Goal: Transaction & Acquisition: Purchase product/service

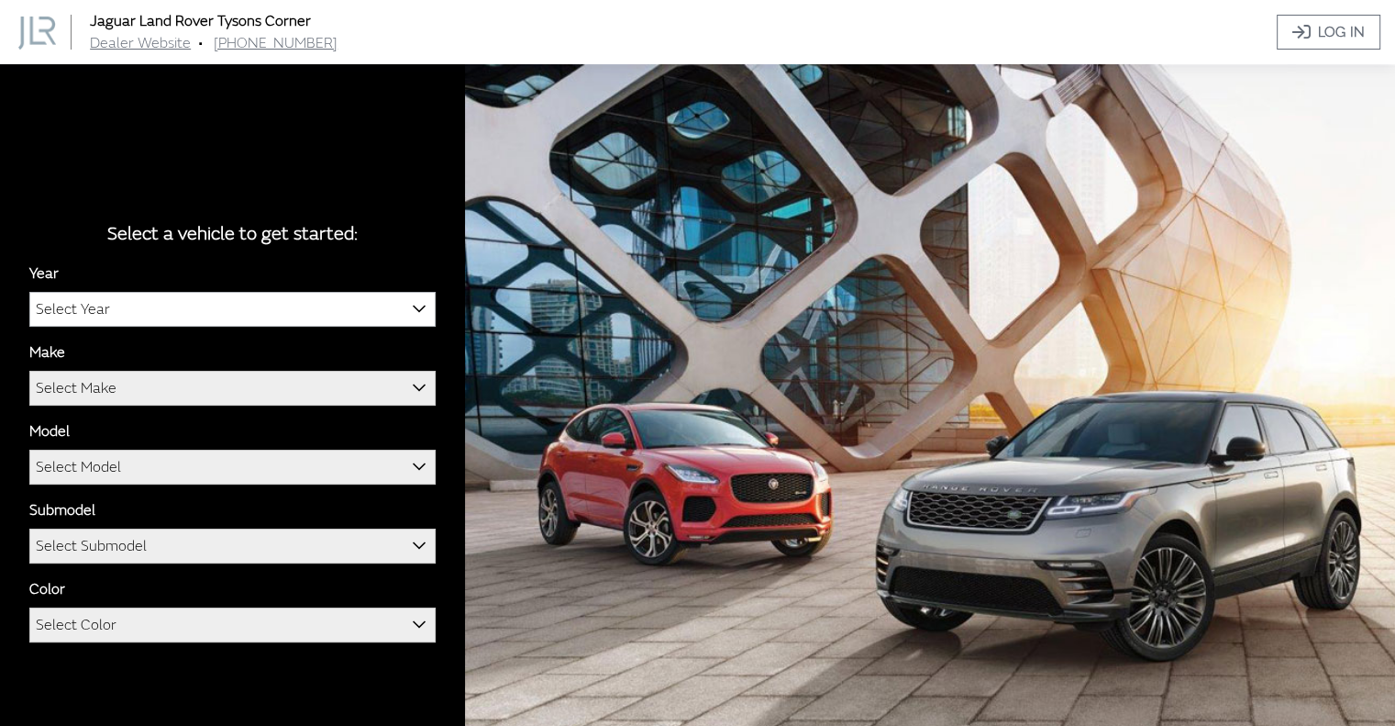
click at [92, 310] on span "Select Year" at bounding box center [73, 309] width 74 height 33
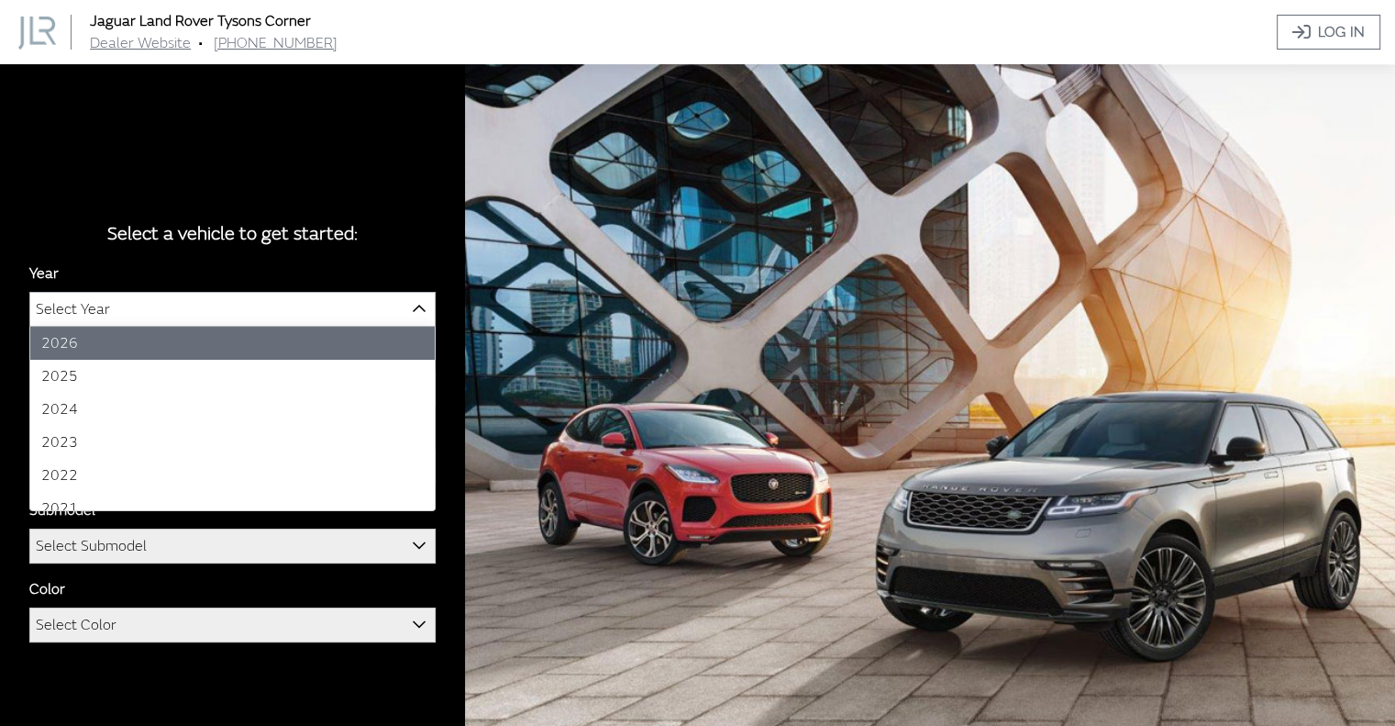
select select "43"
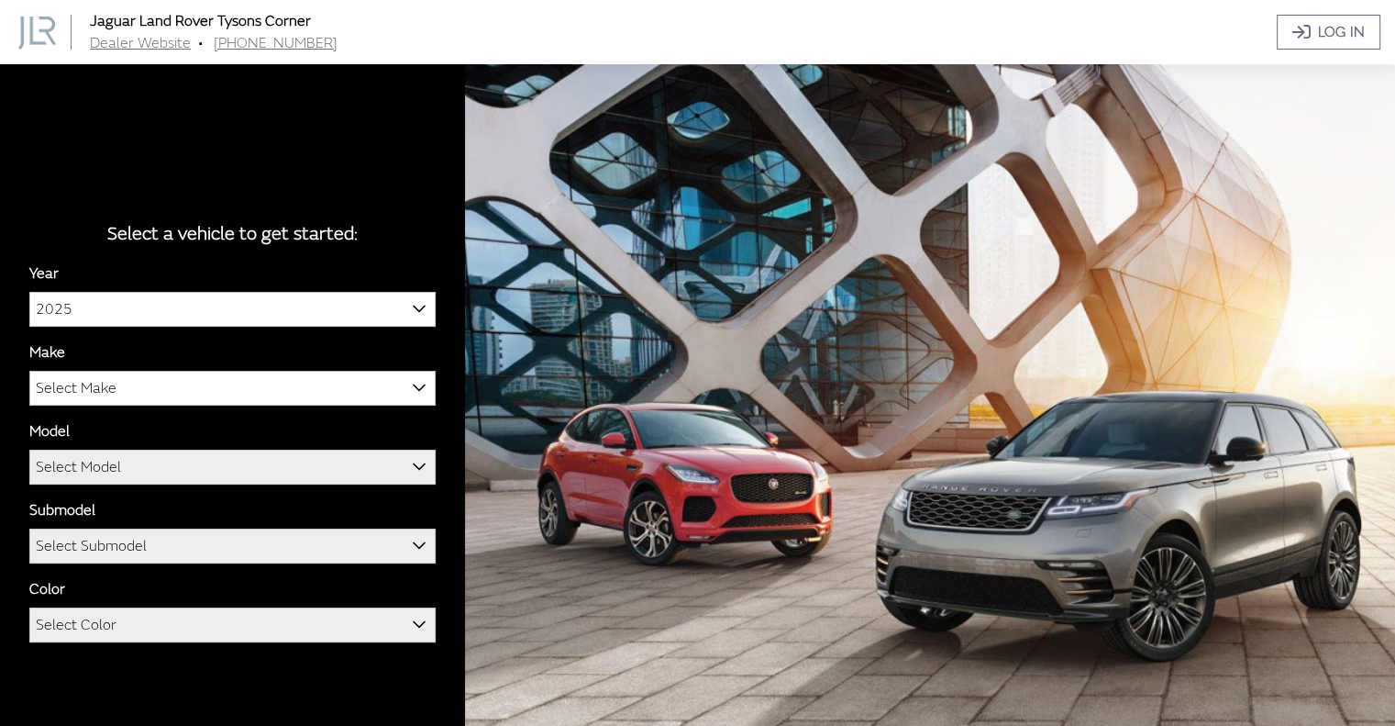
click at [61, 389] on span "Select Make" at bounding box center [76, 388] width 81 height 33
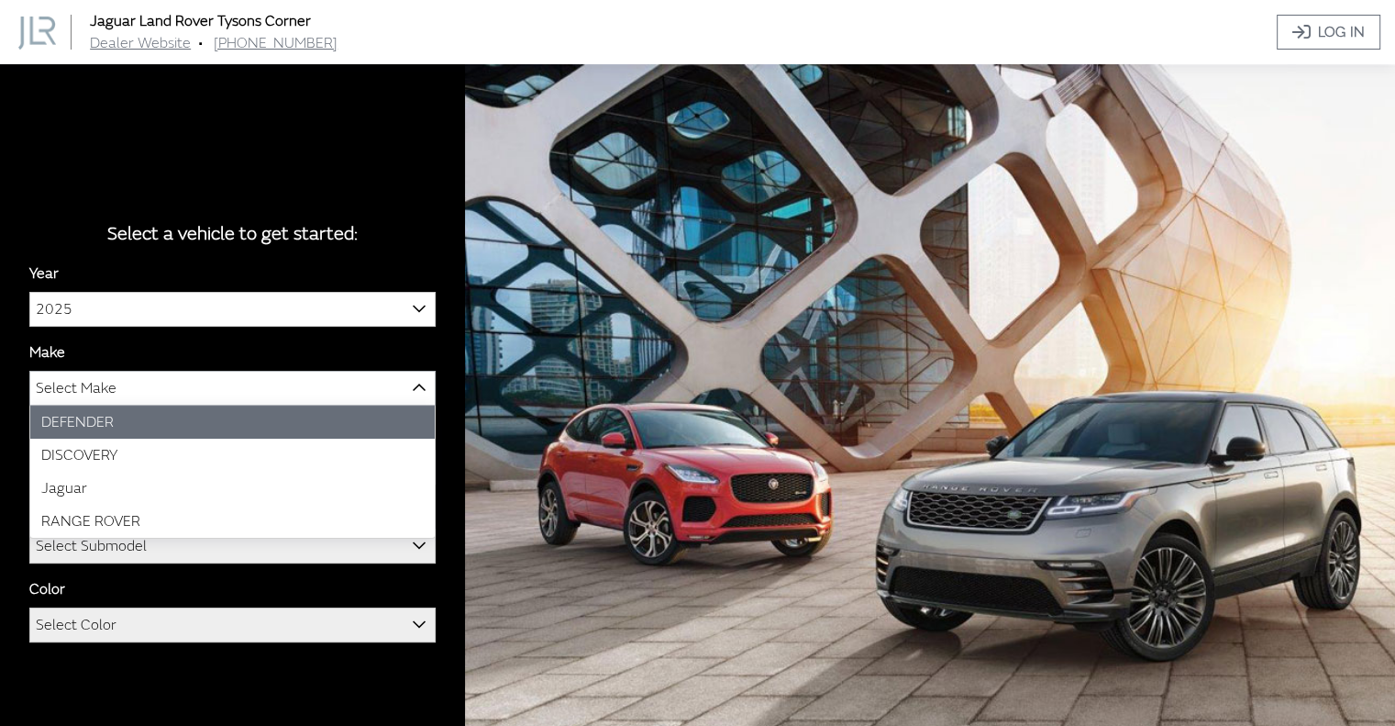
select select "66"
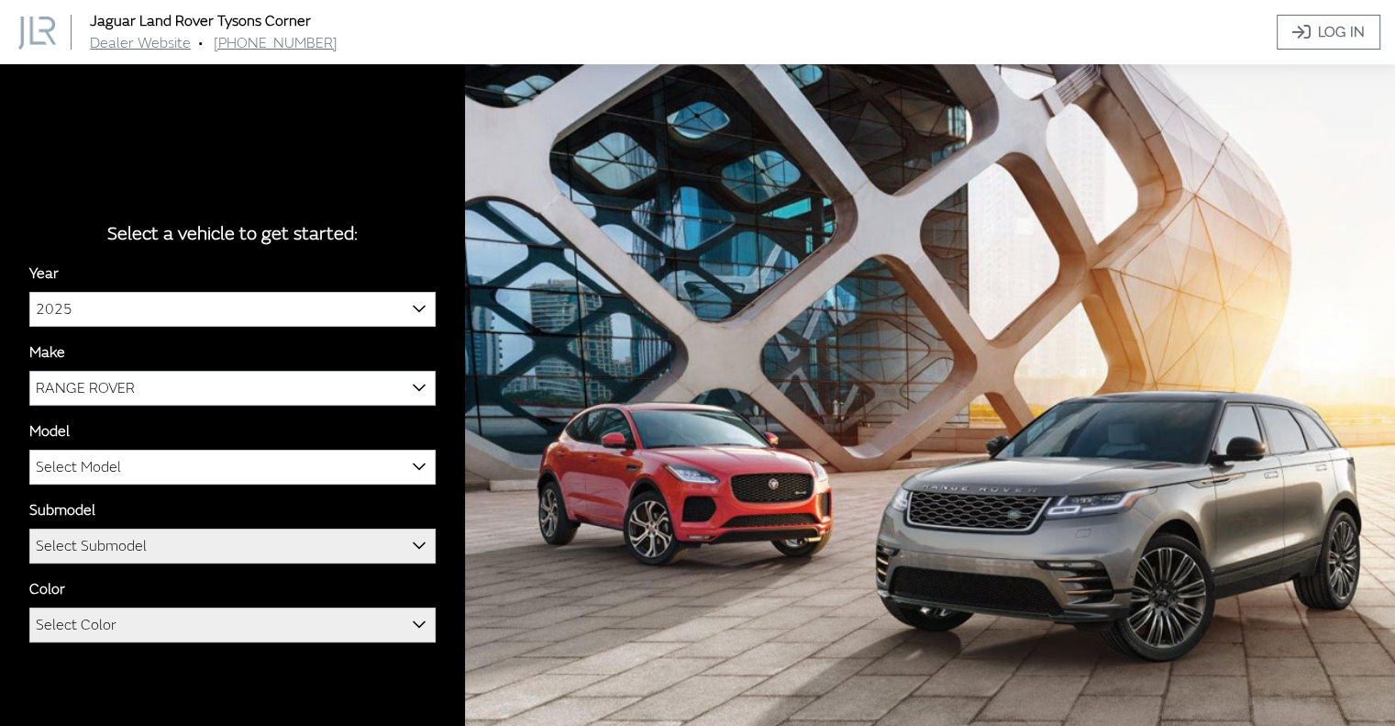
click at [64, 470] on span "Select Model" at bounding box center [78, 466] width 85 height 33
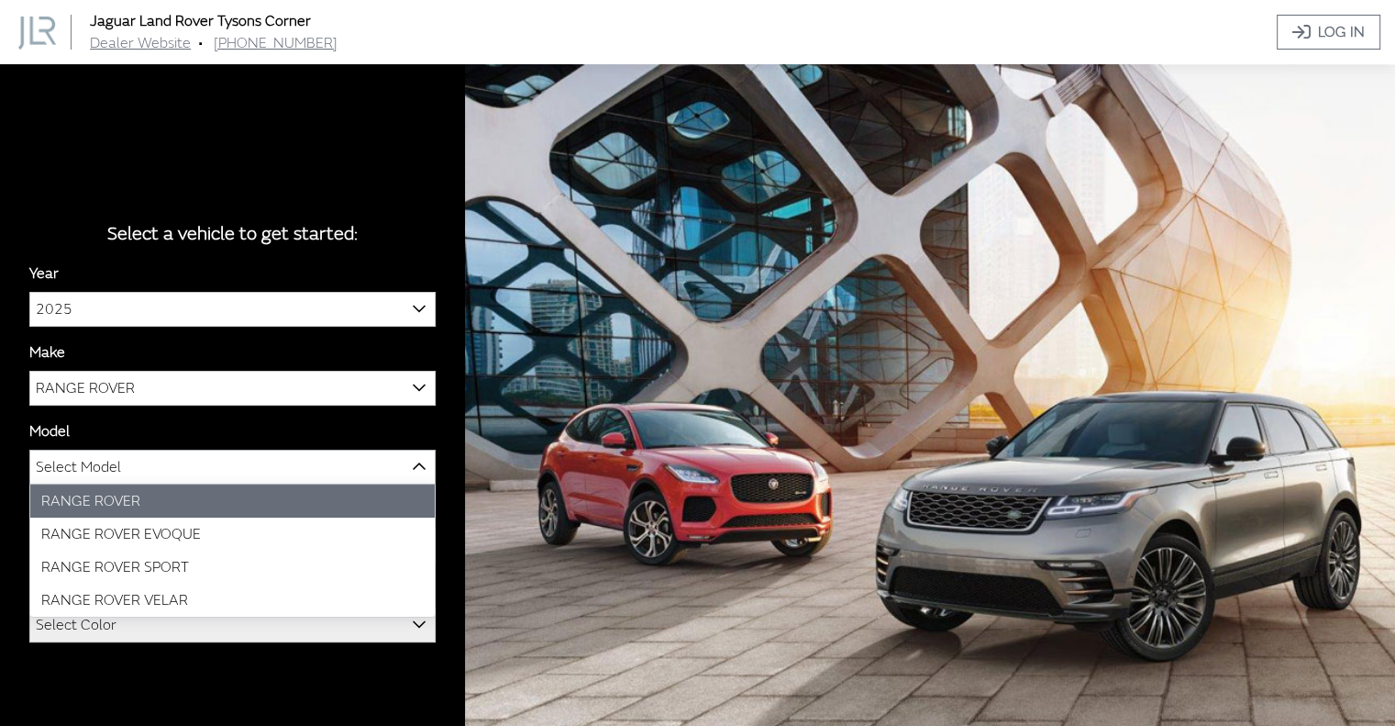
select select "1348"
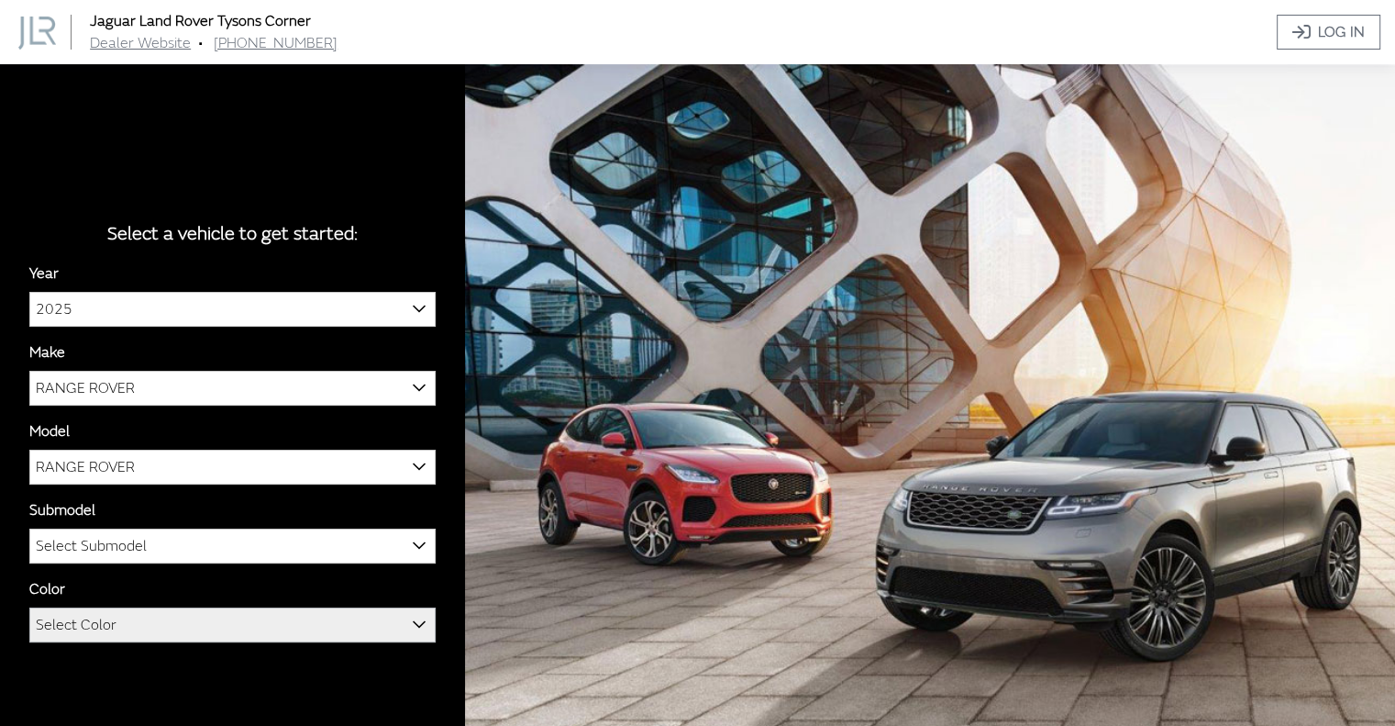
click at [65, 627] on span "Select Color" at bounding box center [76, 624] width 81 height 33
click at [83, 618] on span "Select Color" at bounding box center [76, 624] width 81 height 33
click at [153, 629] on span "Select Color" at bounding box center [232, 624] width 405 height 33
click at [83, 630] on span "Select Color" at bounding box center [76, 624] width 81 height 33
click at [413, 614] on b at bounding box center [413, 614] width 0 height 0
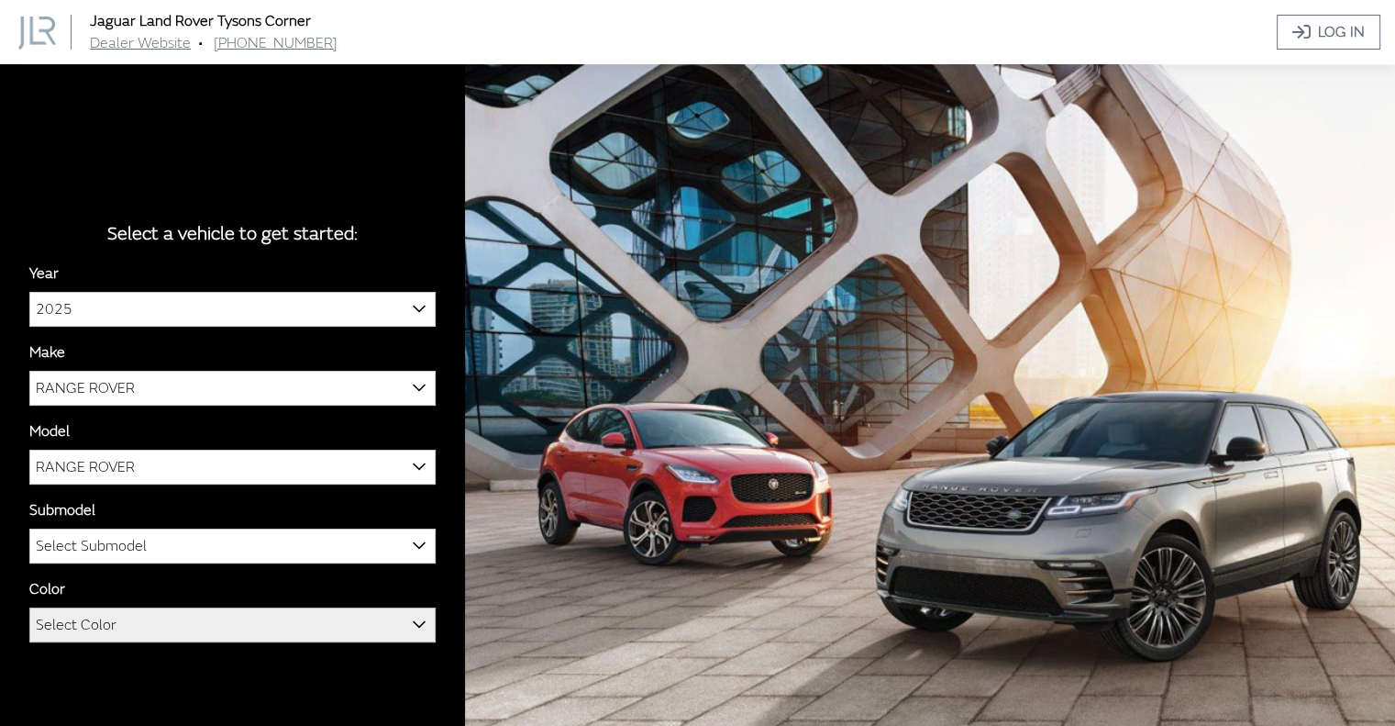
click at [84, 631] on span "Select Color" at bounding box center [76, 624] width 81 height 33
click at [413, 614] on b at bounding box center [413, 614] width 0 height 0
click at [69, 550] on span "Select Submodel" at bounding box center [91, 545] width 111 height 33
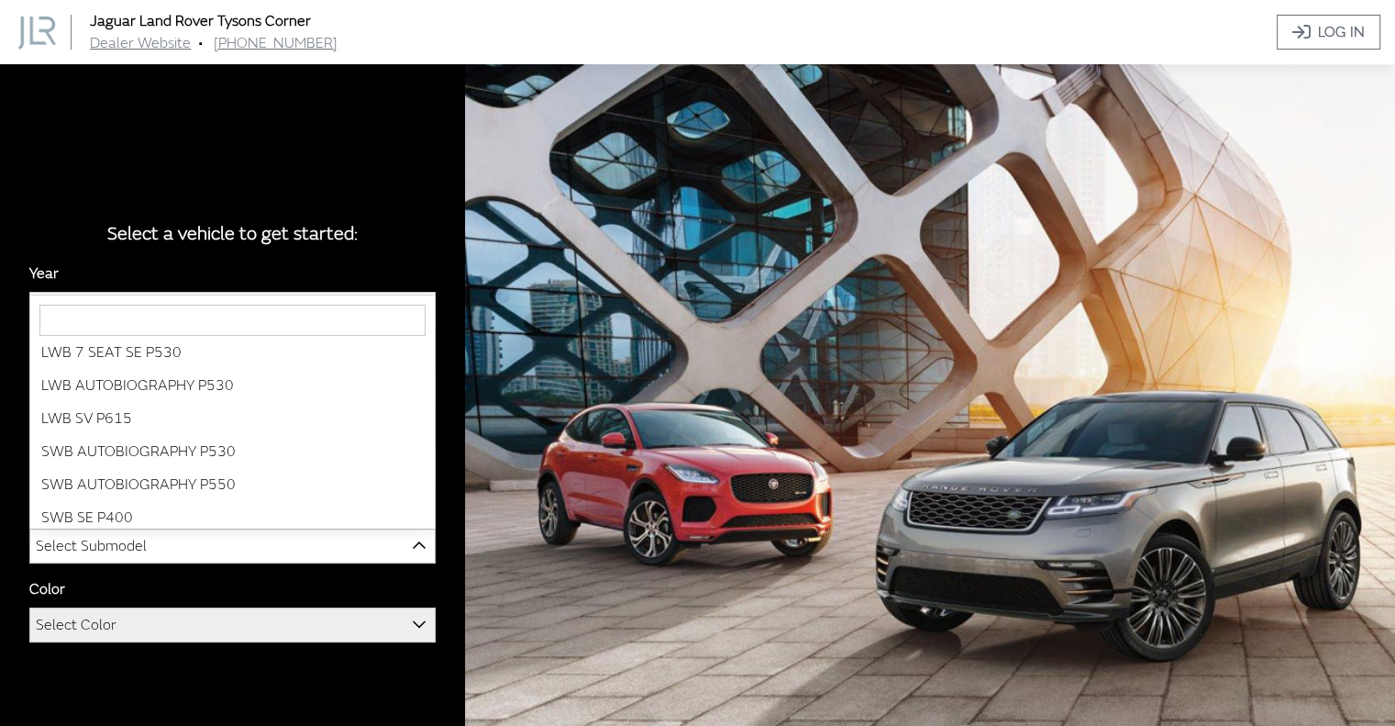
scroll to position [95, 0]
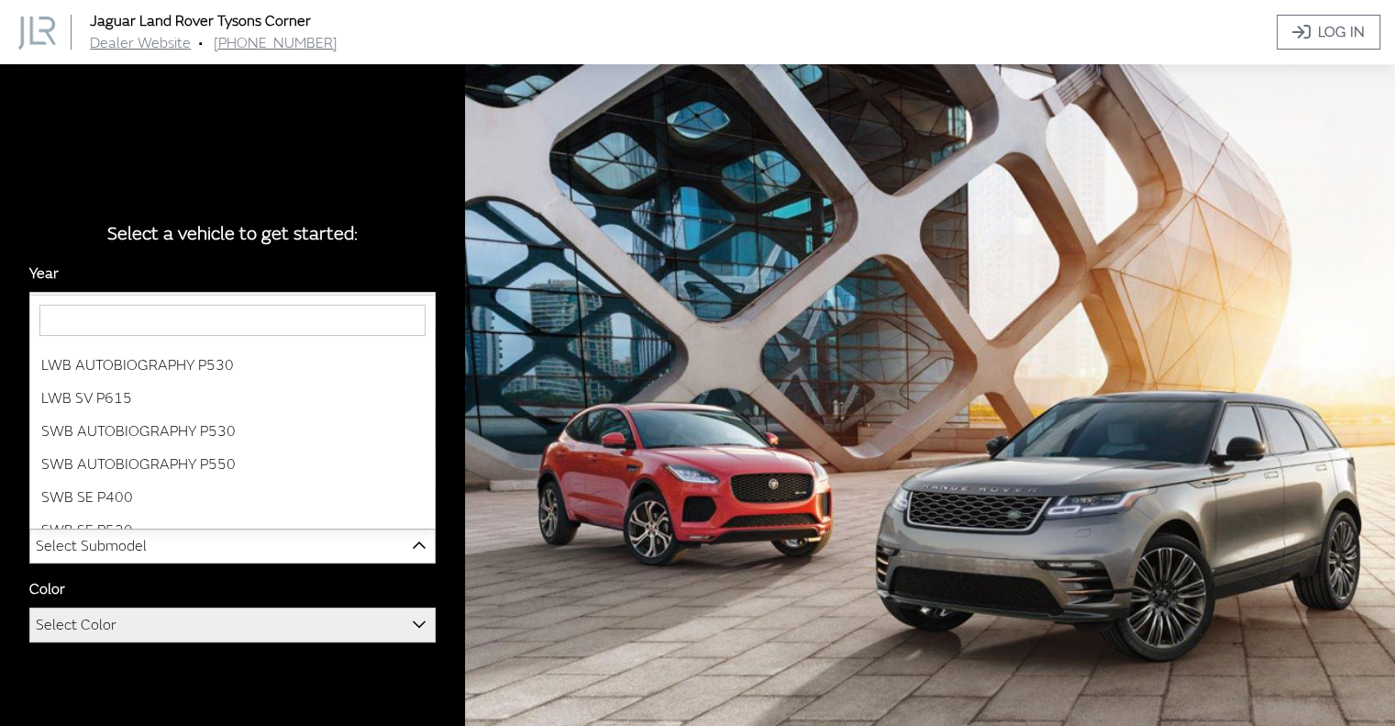
select select "3880"
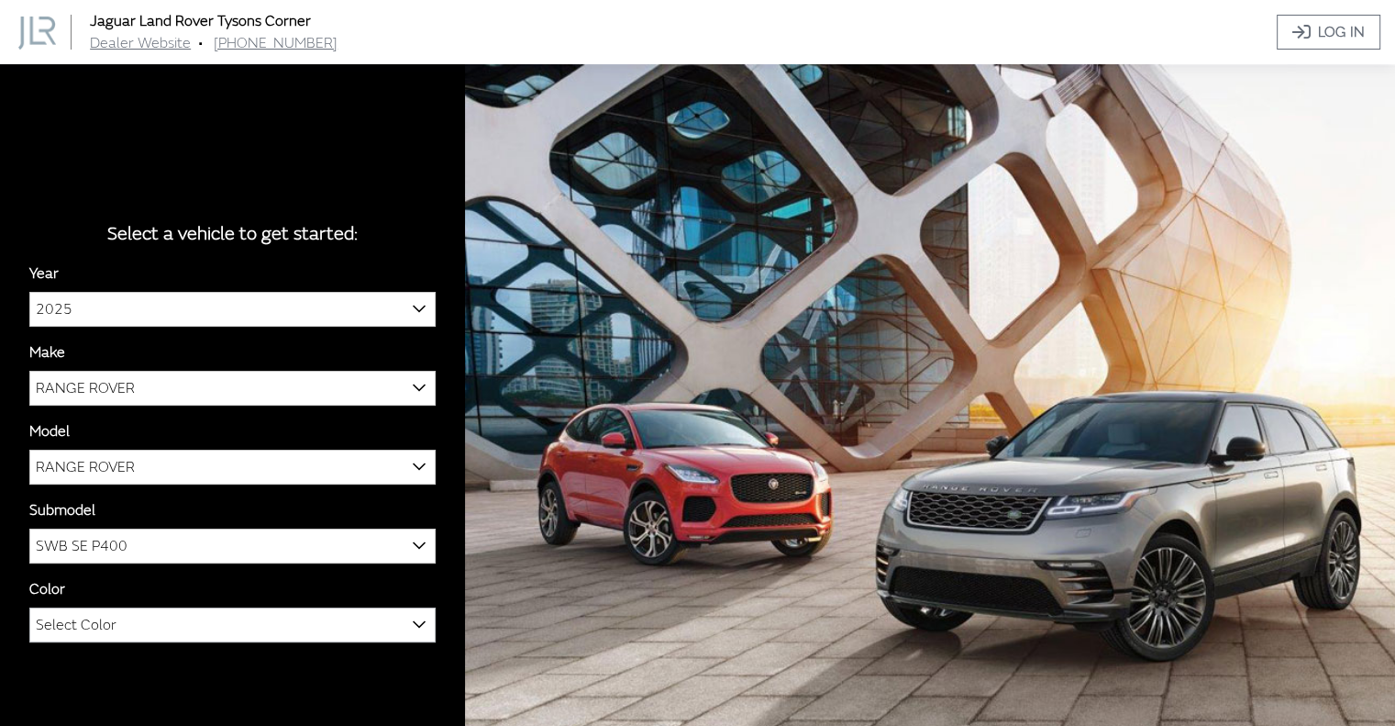
click at [72, 628] on span "Select Color" at bounding box center [76, 624] width 81 height 33
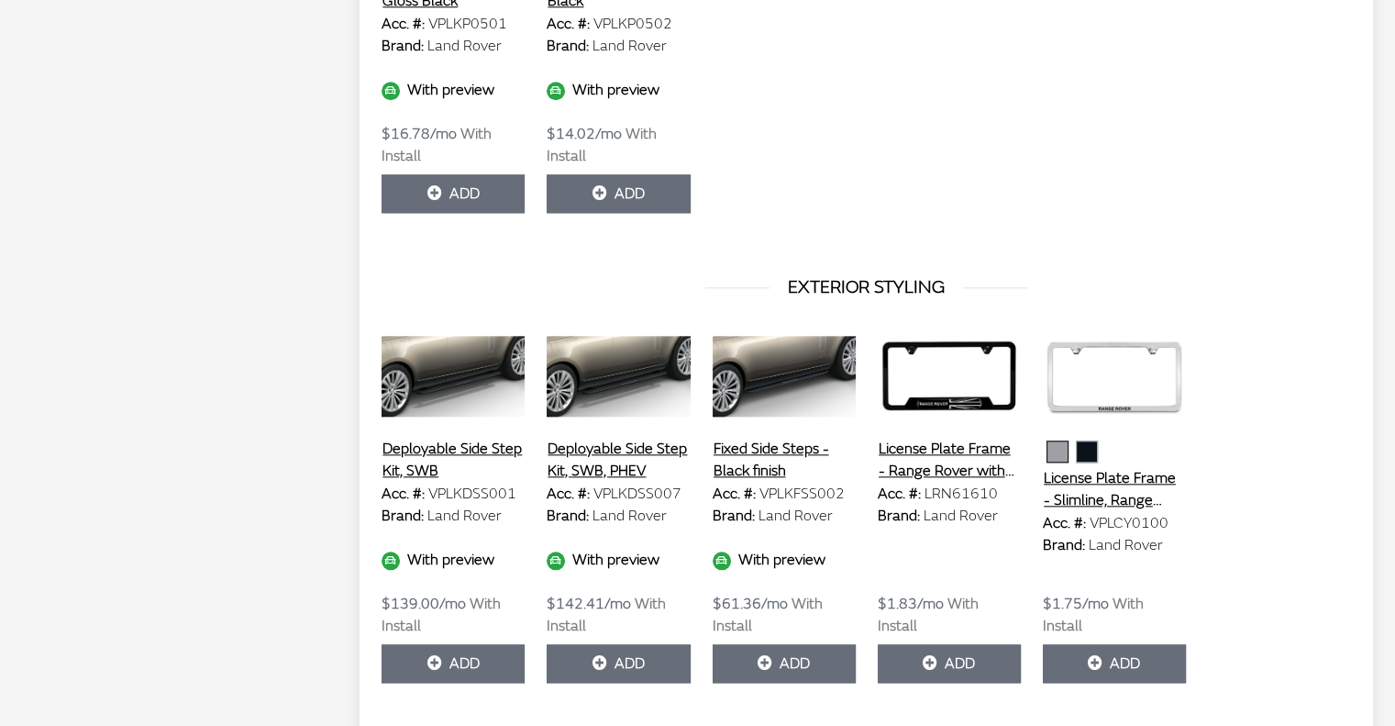
scroll to position [1868, 0]
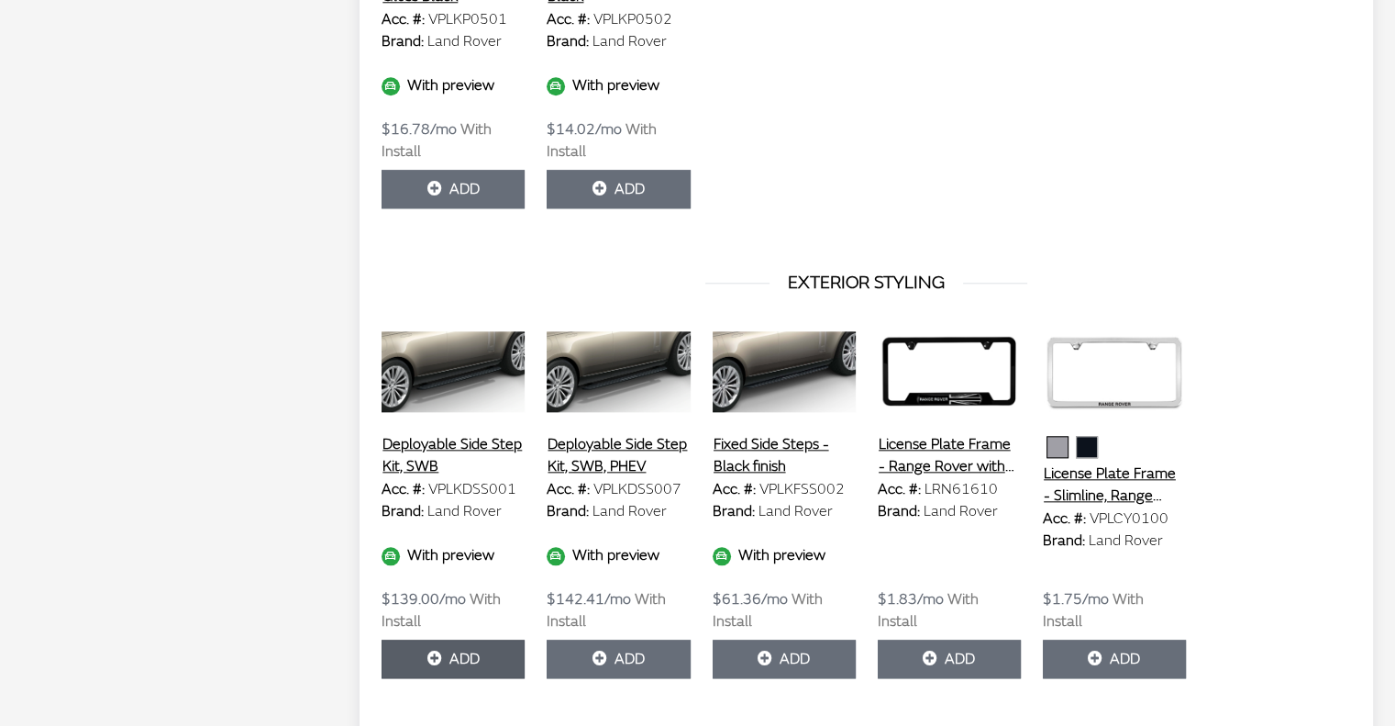
click at [434, 651] on icon "button" at bounding box center [434, 658] width 15 height 15
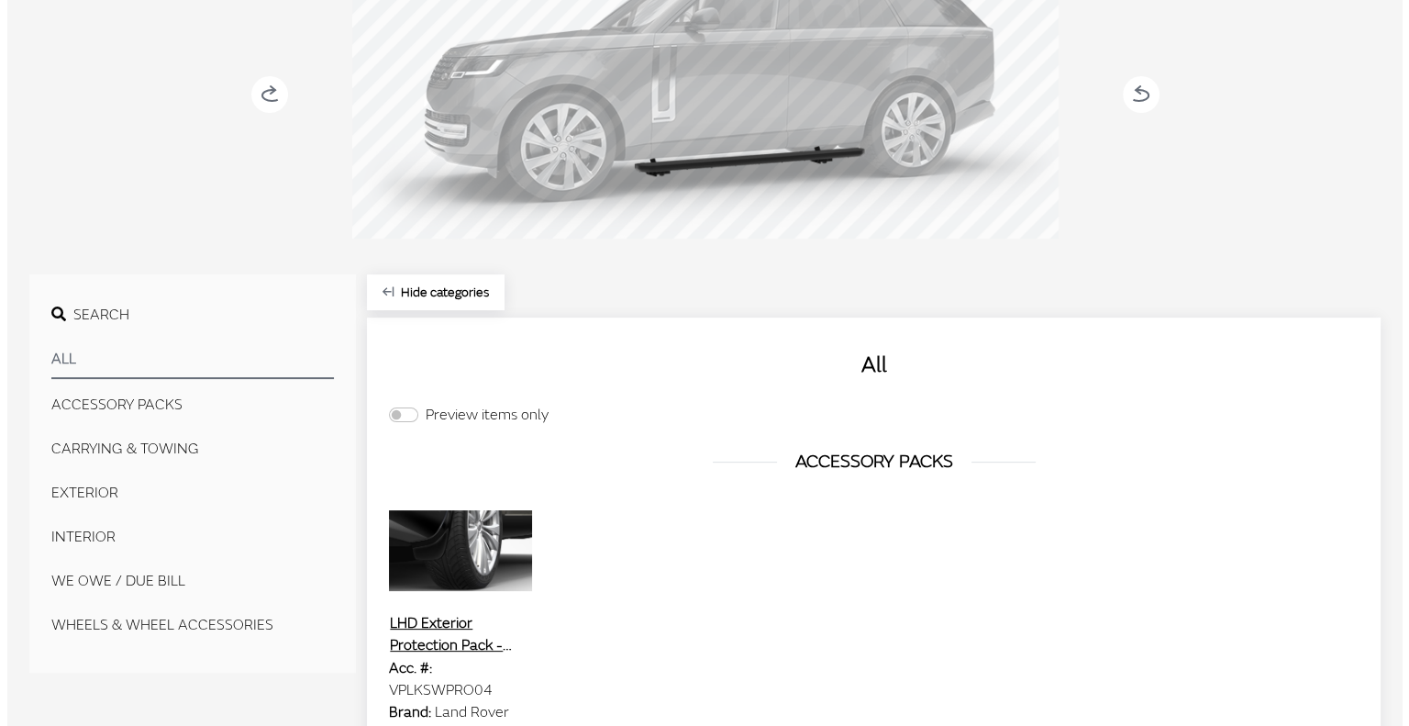
scroll to position [0, 0]
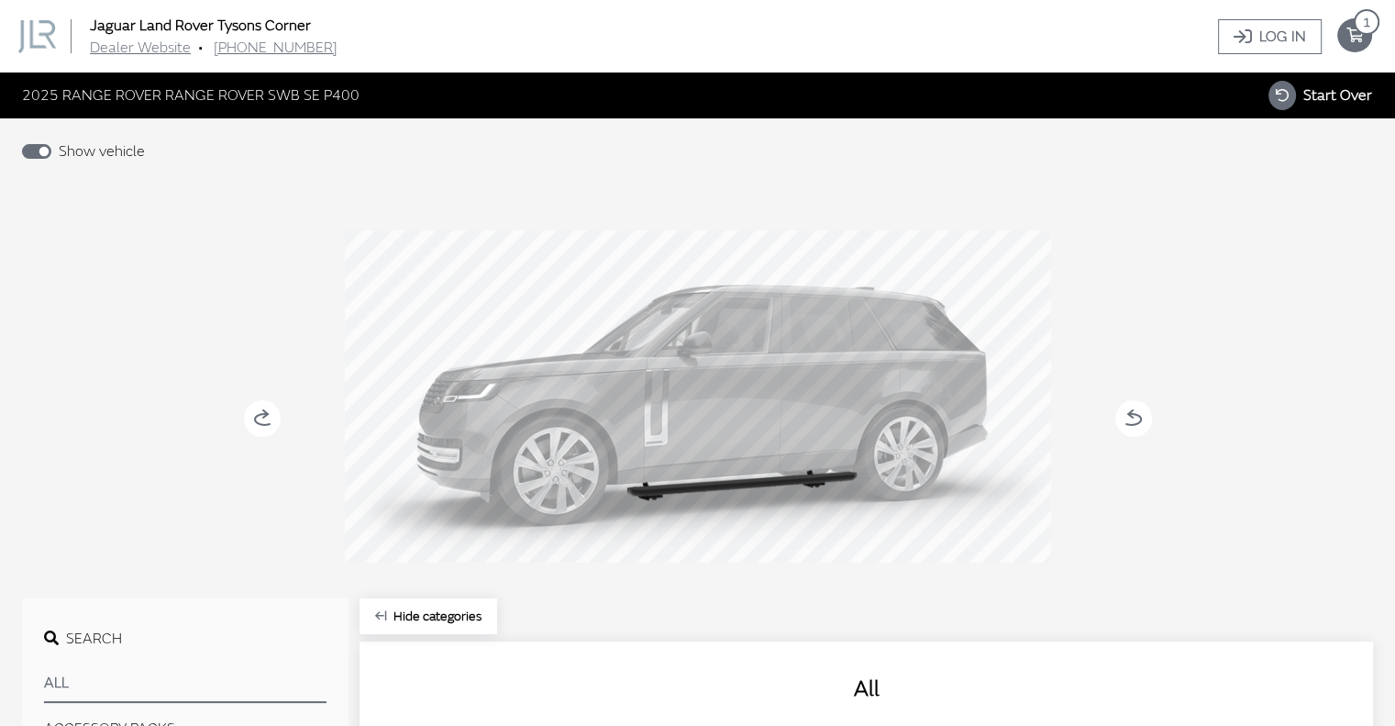
click at [1361, 37] on icon "your cart" at bounding box center [1354, 35] width 35 height 15
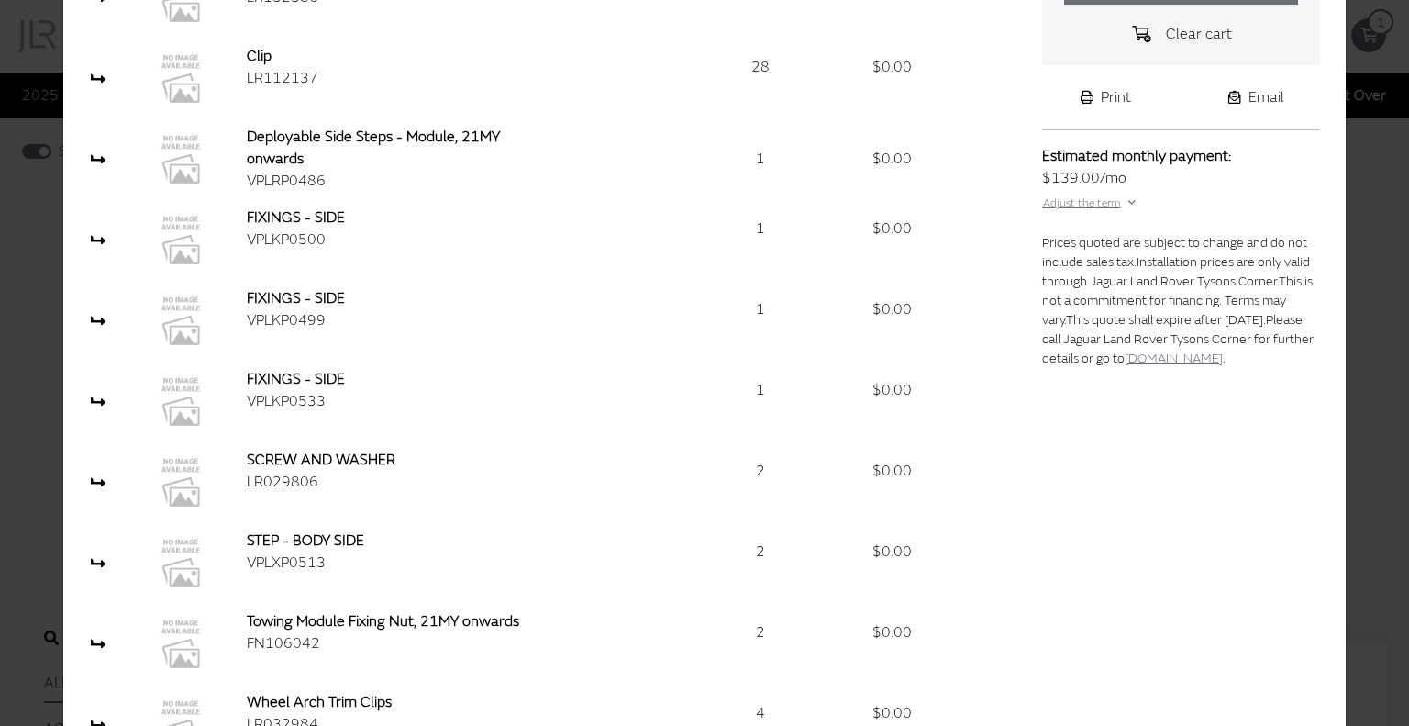
scroll to position [266, 0]
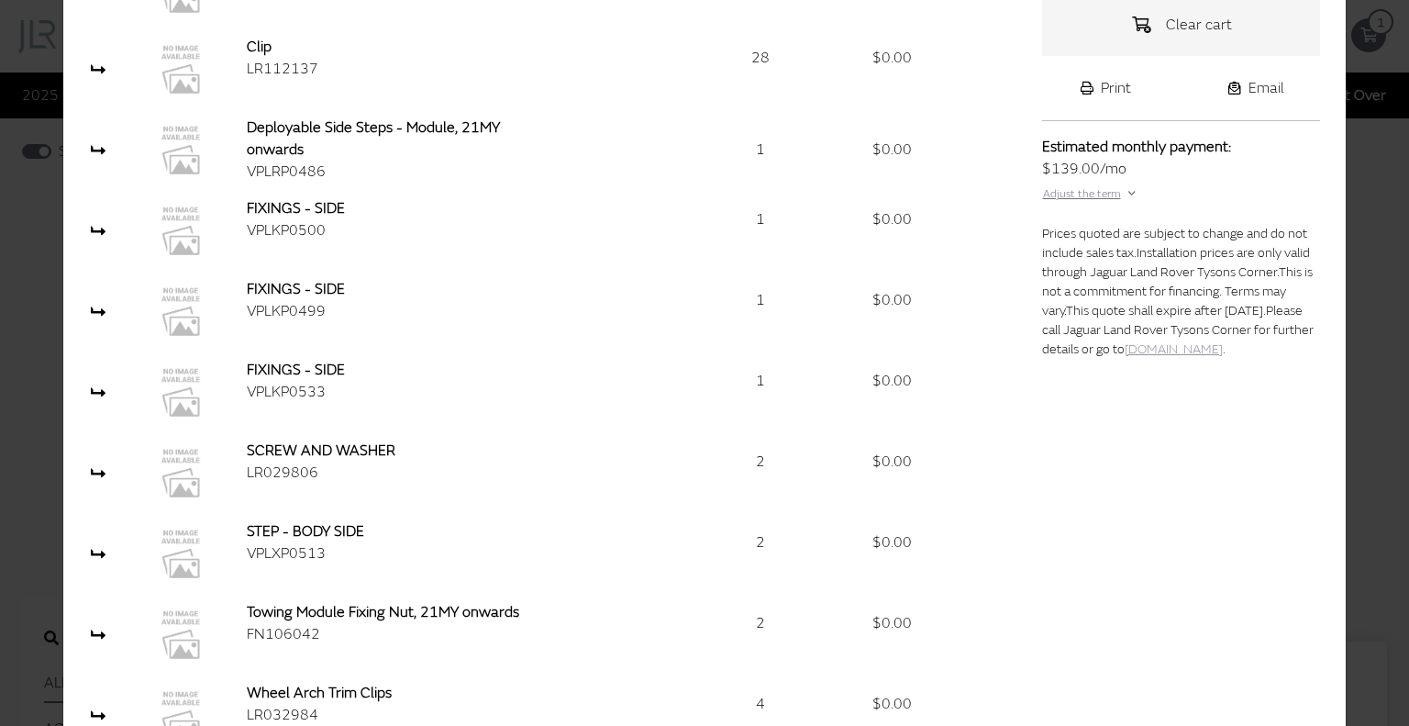
click at [1223, 346] on link "[DOMAIN_NAME]" at bounding box center [1174, 349] width 98 height 16
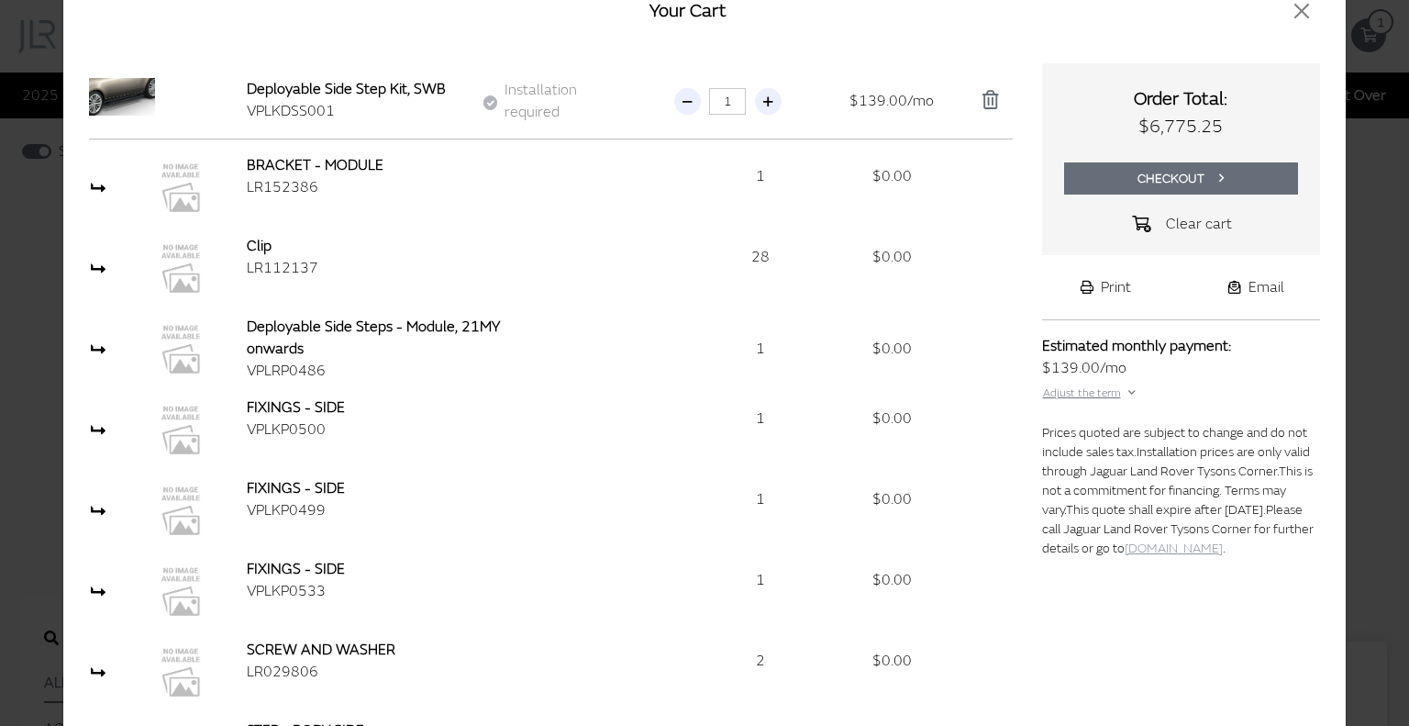
scroll to position [0, 0]
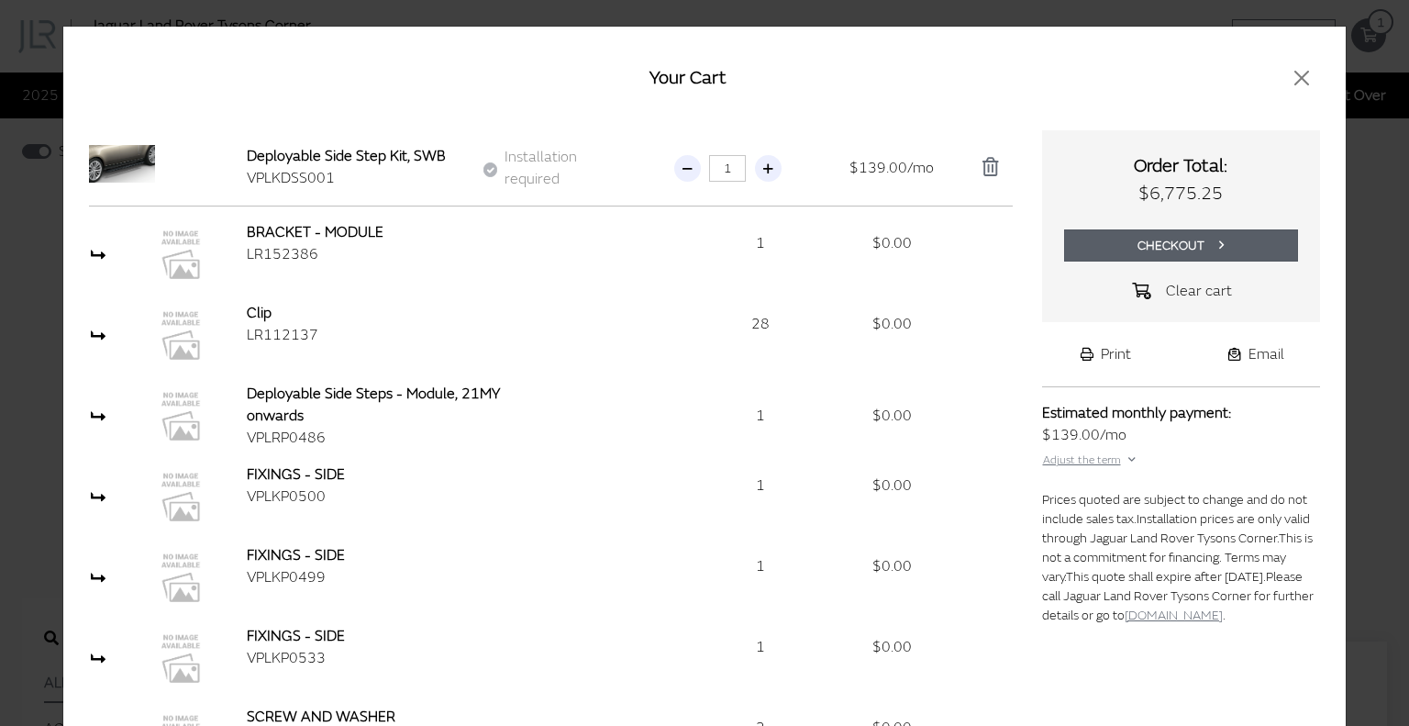
click at [1219, 243] on icon "submit" at bounding box center [1221, 245] width 5 height 13
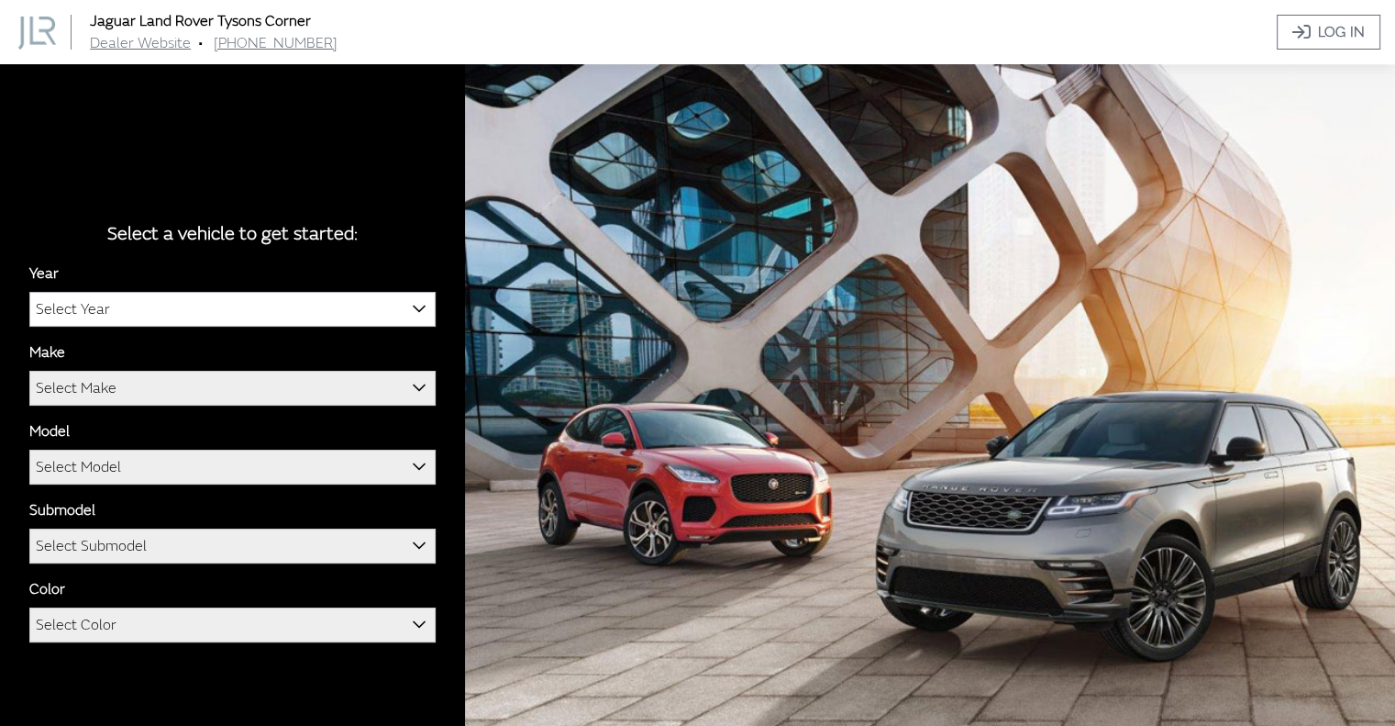
click at [101, 312] on span "Select Year" at bounding box center [73, 309] width 74 height 33
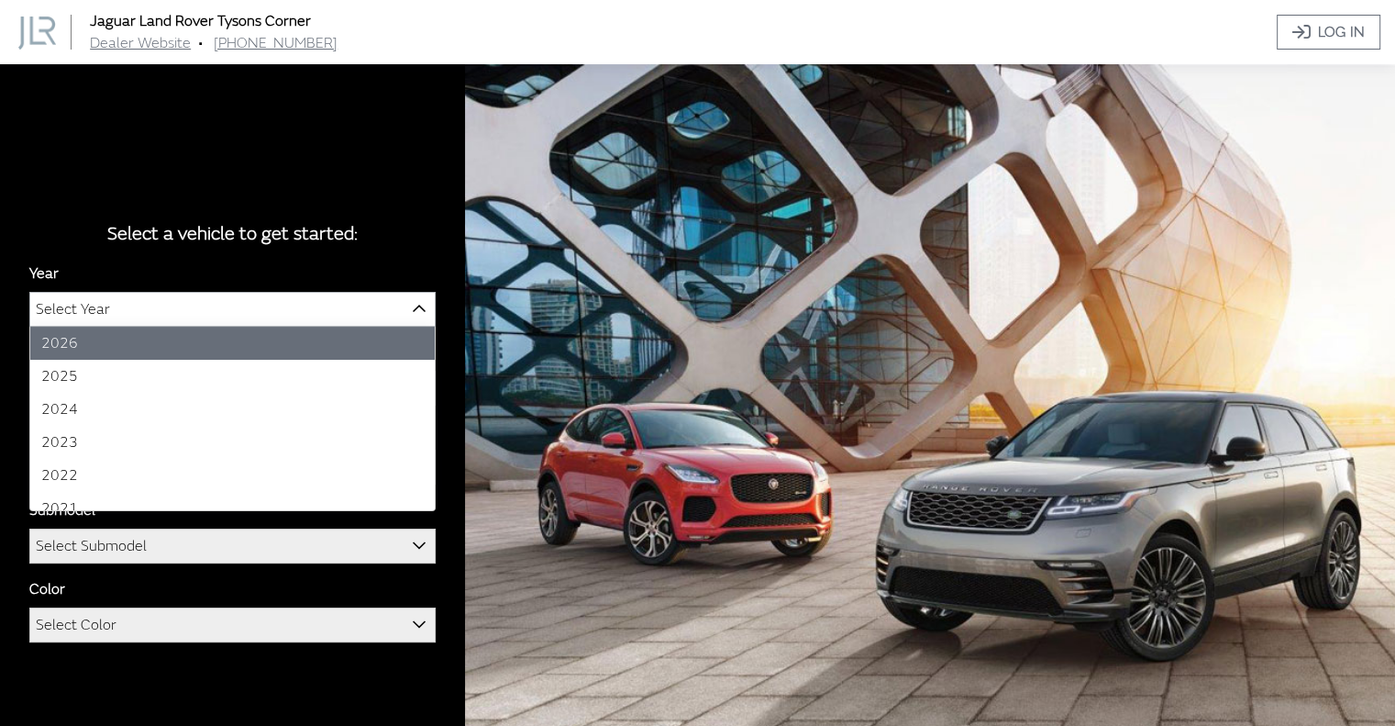
select select "43"
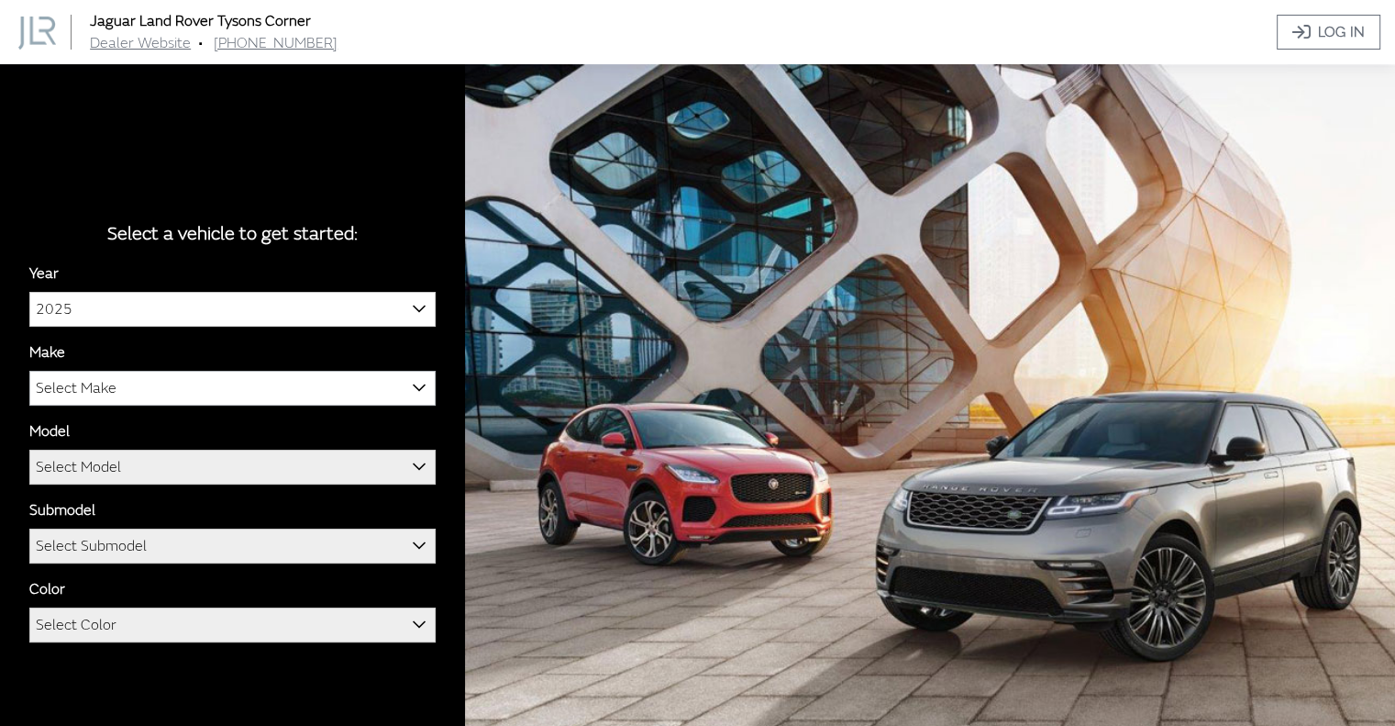
click at [66, 393] on span "Select Make" at bounding box center [76, 388] width 81 height 33
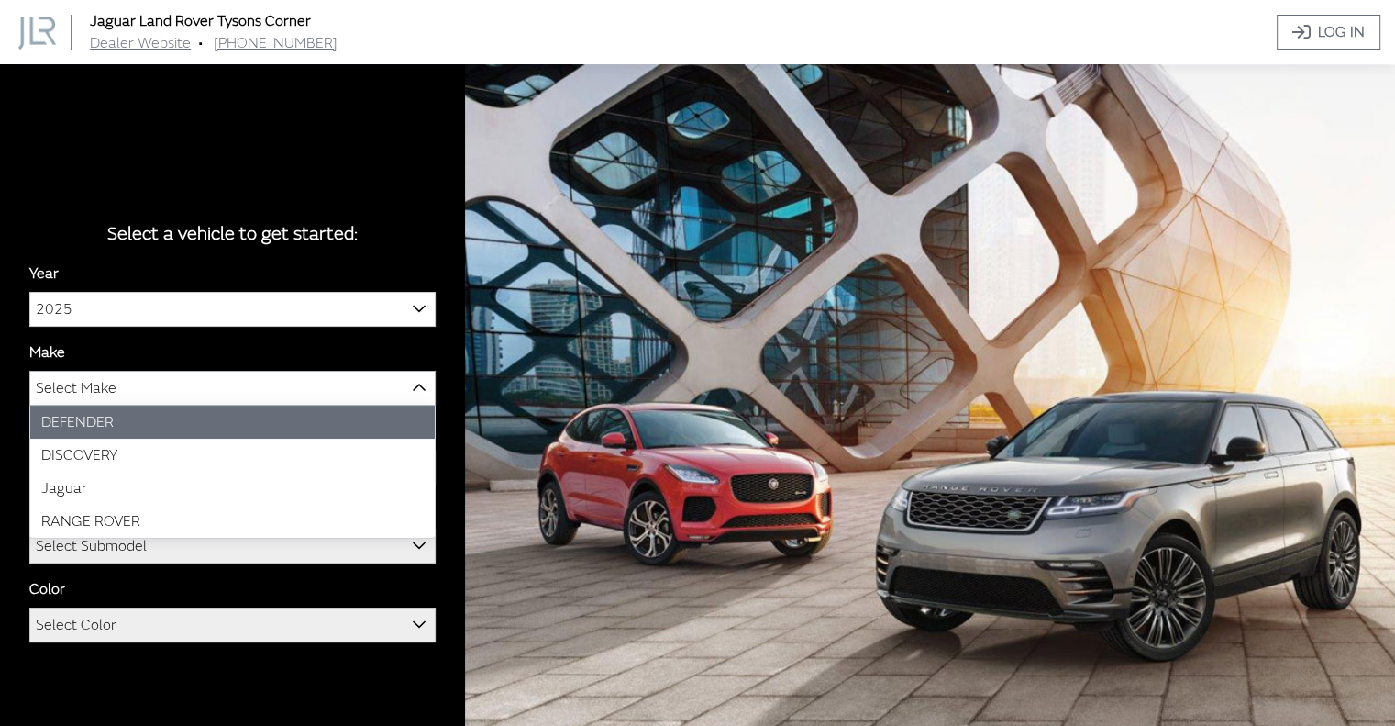
select select "66"
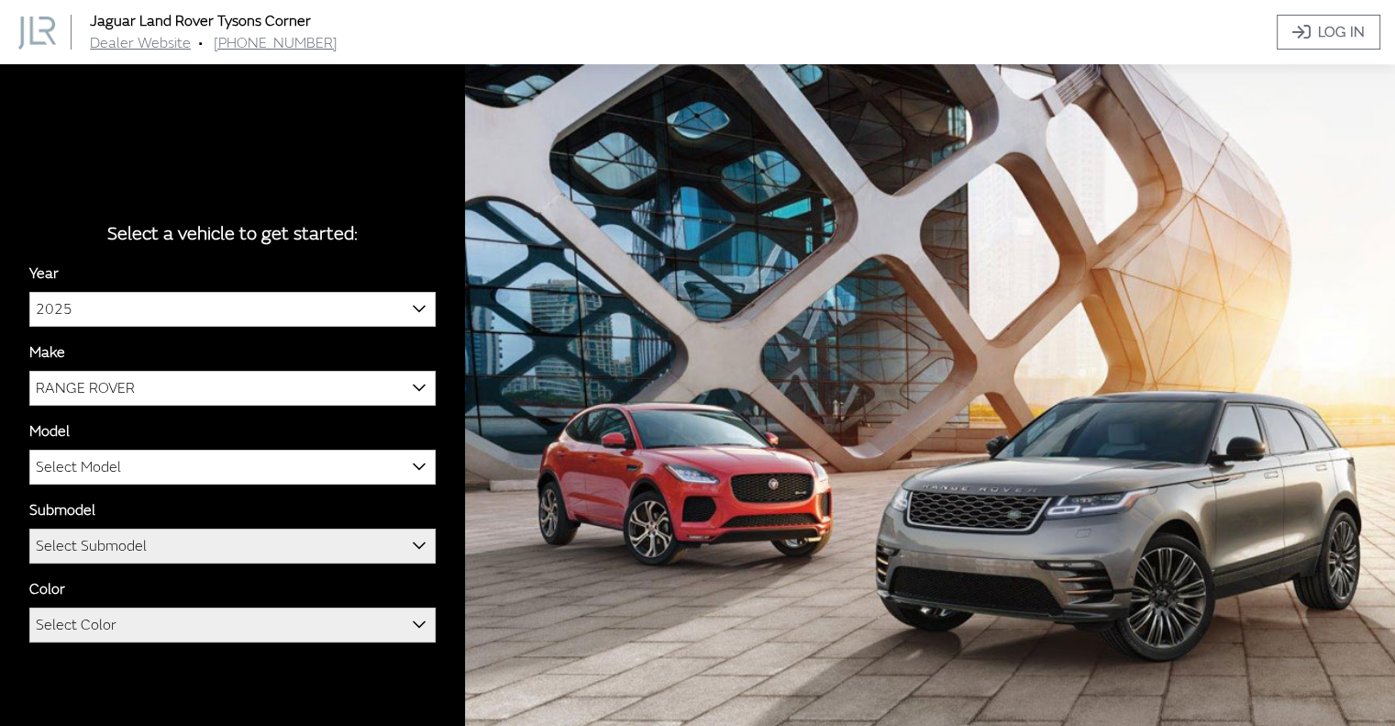
click at [66, 467] on span "Select Model" at bounding box center [78, 466] width 85 height 33
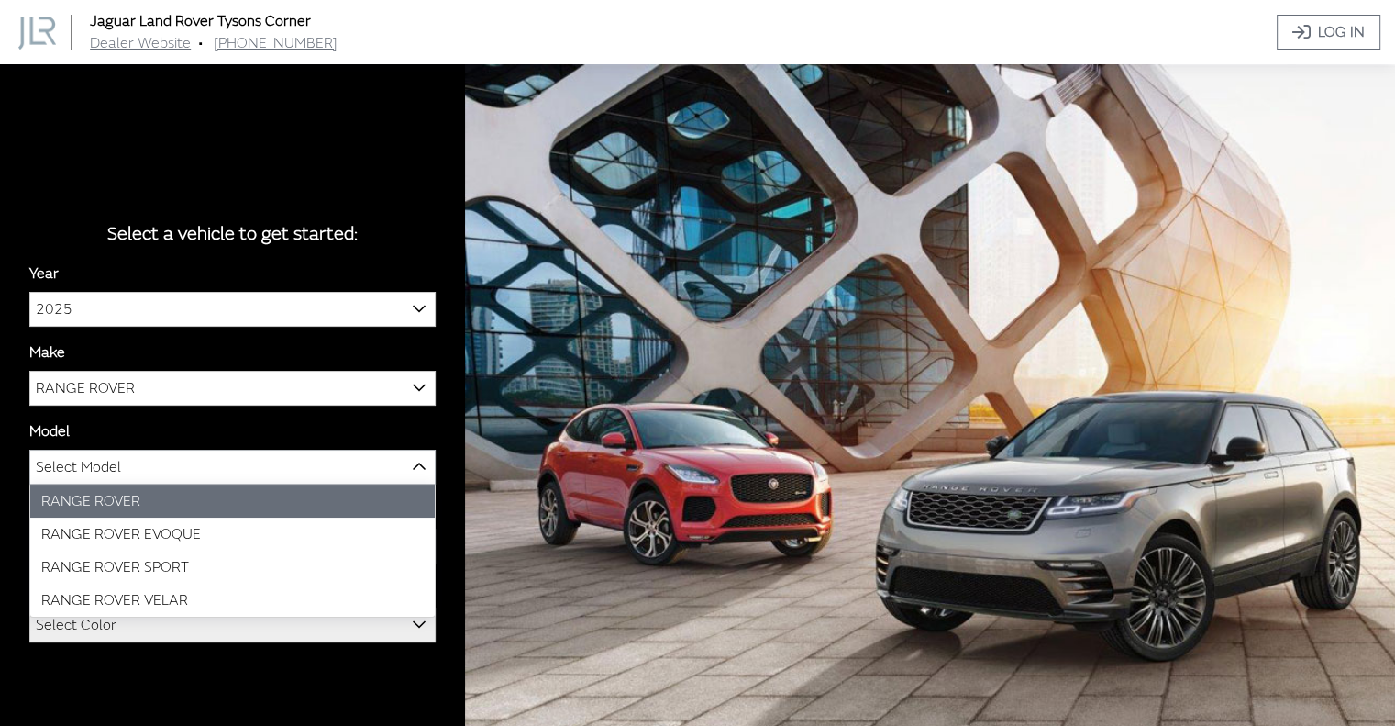
select select "1348"
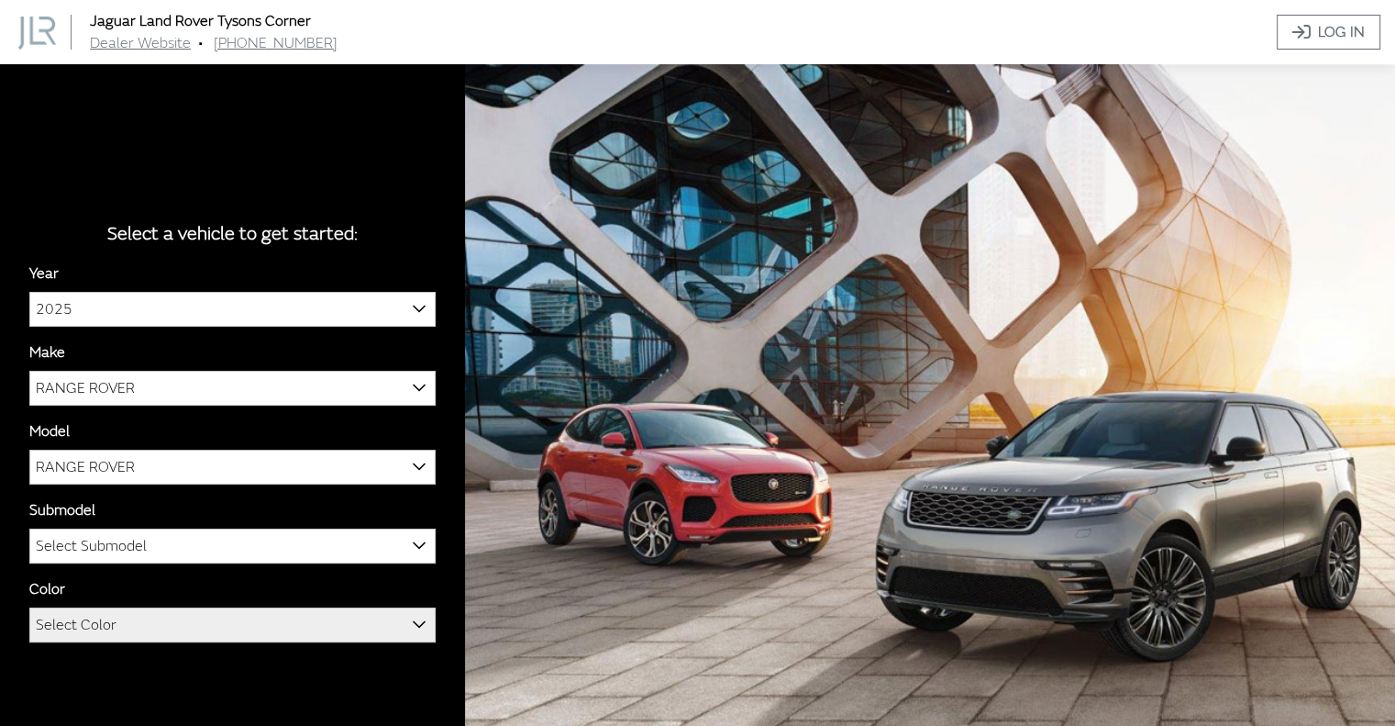
click at [68, 550] on span "Select Submodel" at bounding box center [91, 545] width 111 height 33
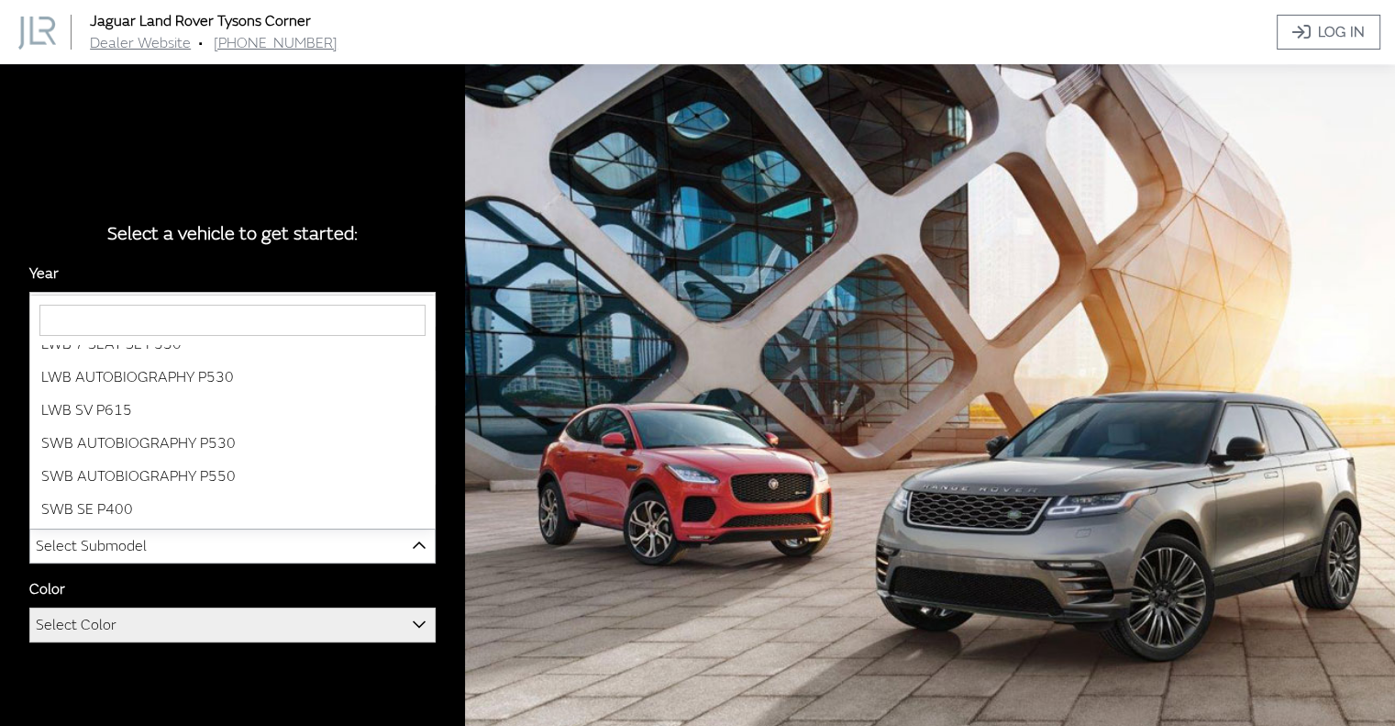
scroll to position [89, 0]
select select "3880"
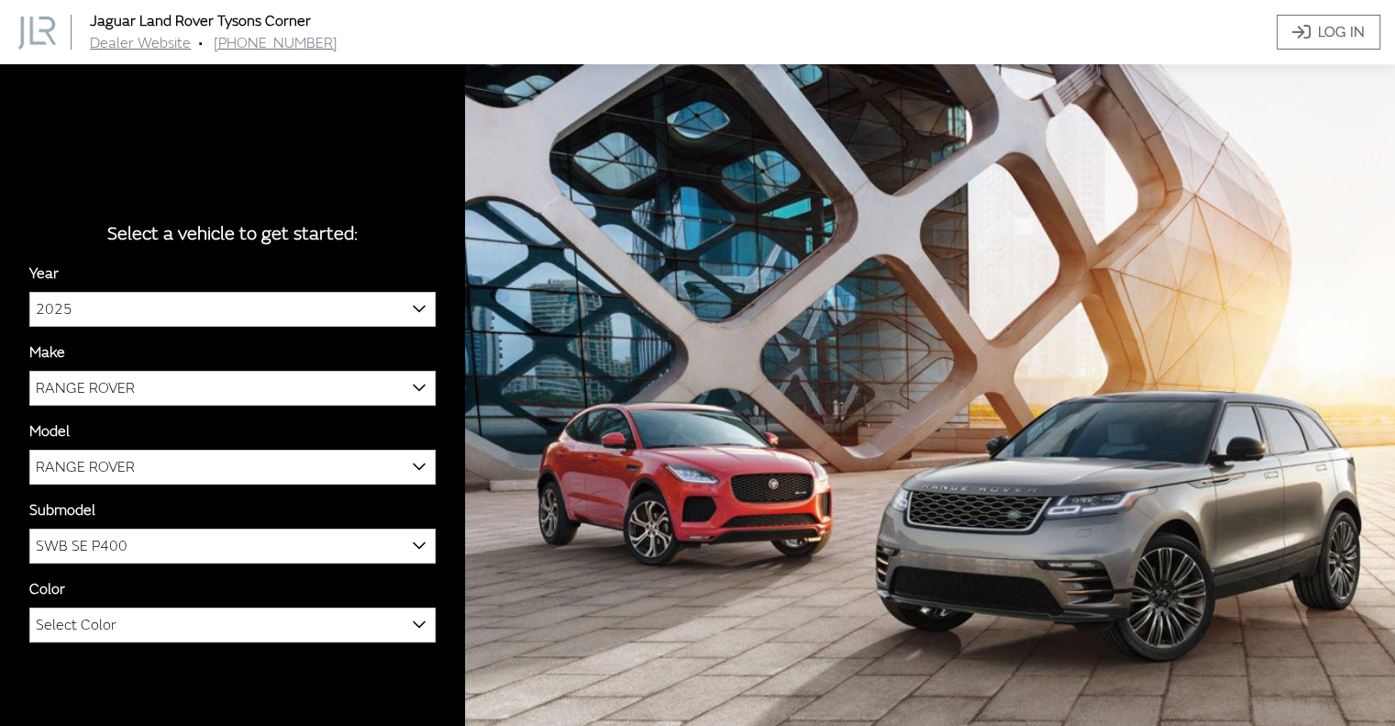
click at [70, 634] on span "Select Color" at bounding box center [76, 624] width 81 height 33
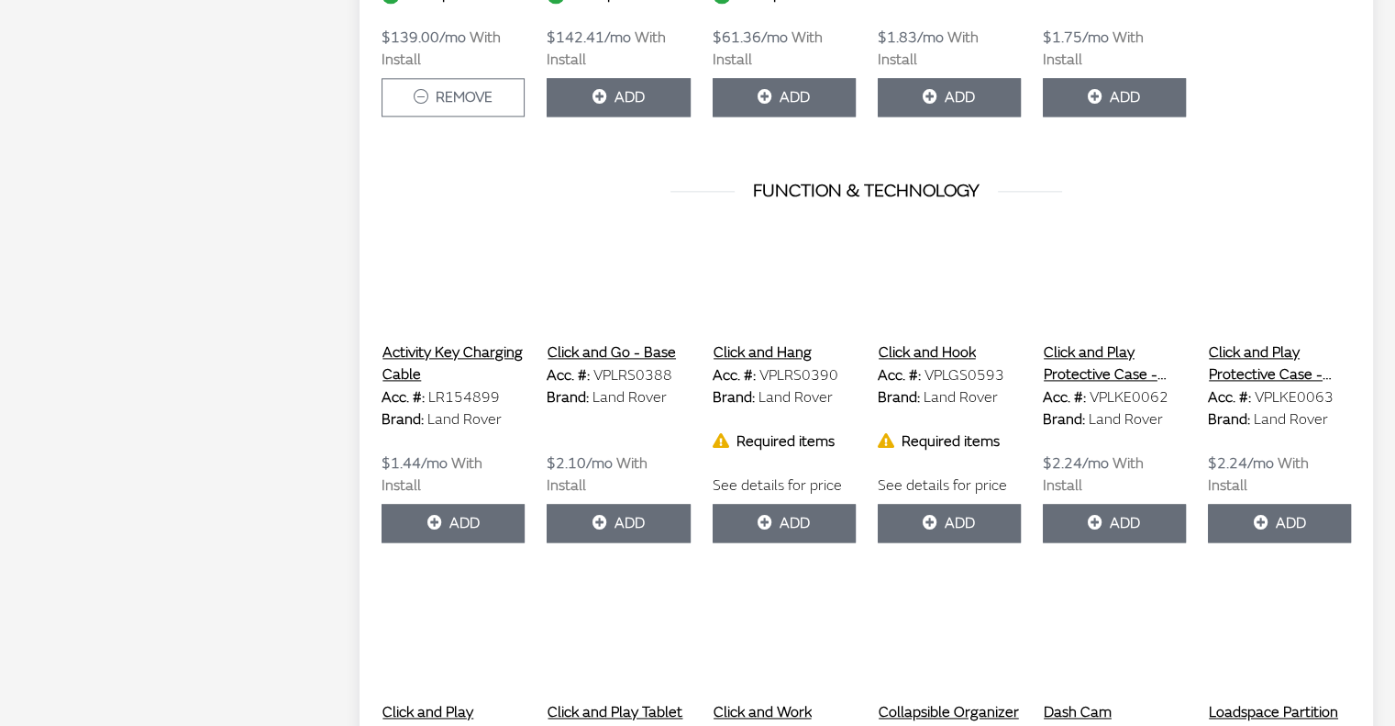
scroll to position [2433, 0]
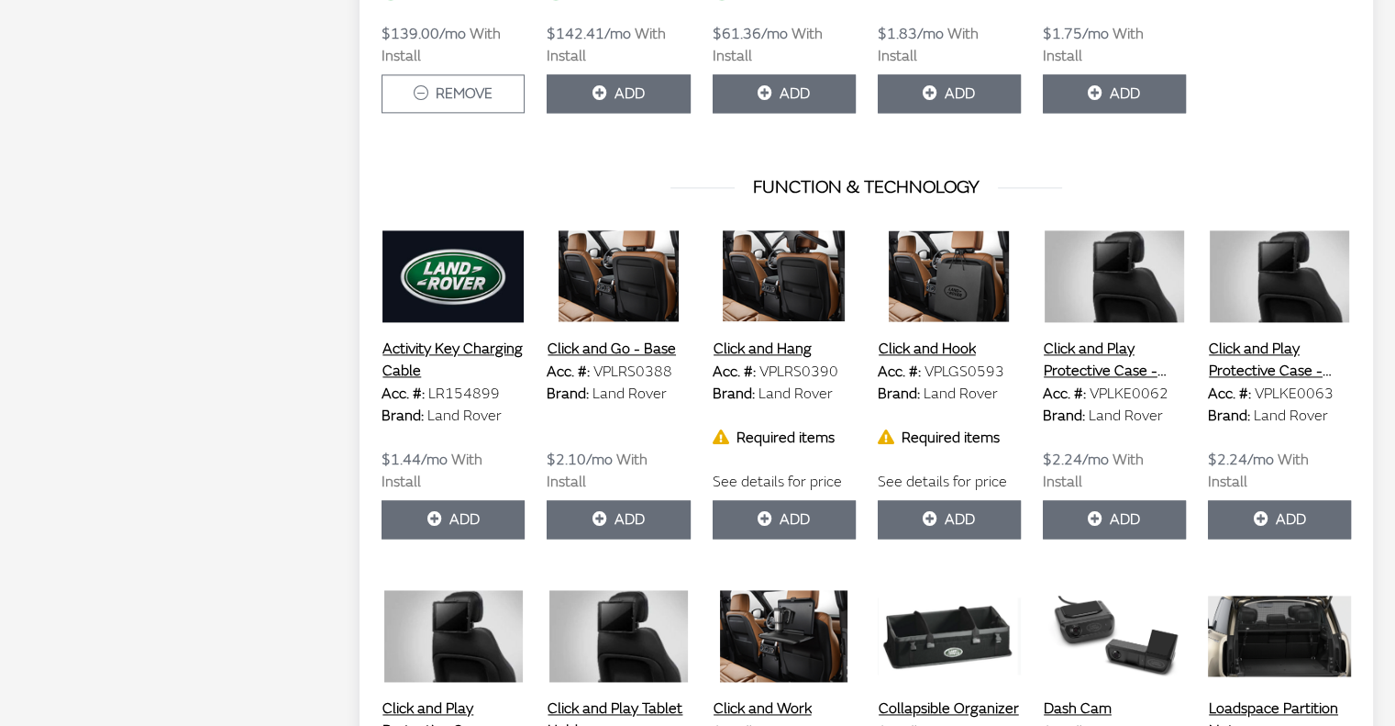
click at [789, 265] on img at bounding box center [784, 276] width 143 height 92
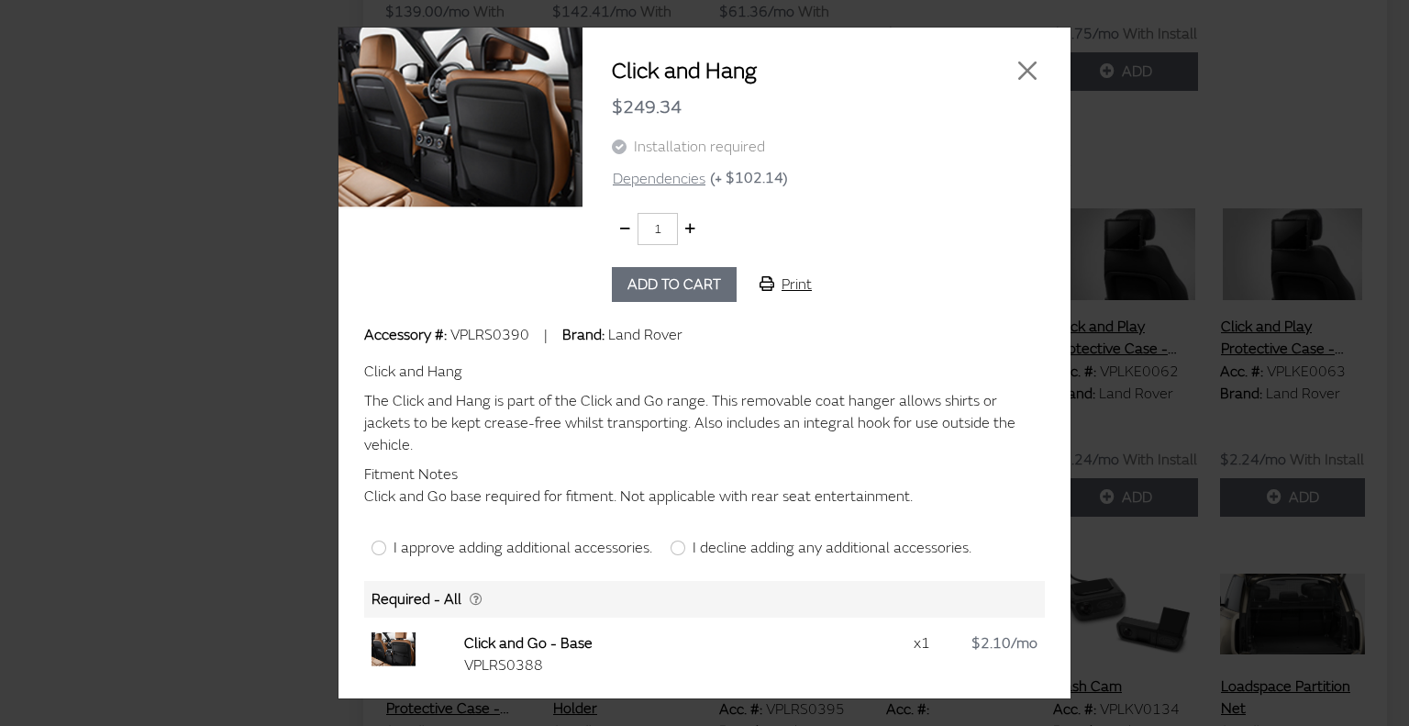
click at [342, 599] on div "Click and Hang $249.34 Installation required Dependencies (+ $102.14) 1 Add to …" at bounding box center [704, 363] width 732 height 671
click at [381, 540] on input "I approve adding additional accessories." at bounding box center [379, 547] width 15 height 15
radio input "true"
click at [674, 297] on button "Add to cart" at bounding box center [674, 284] width 125 height 35
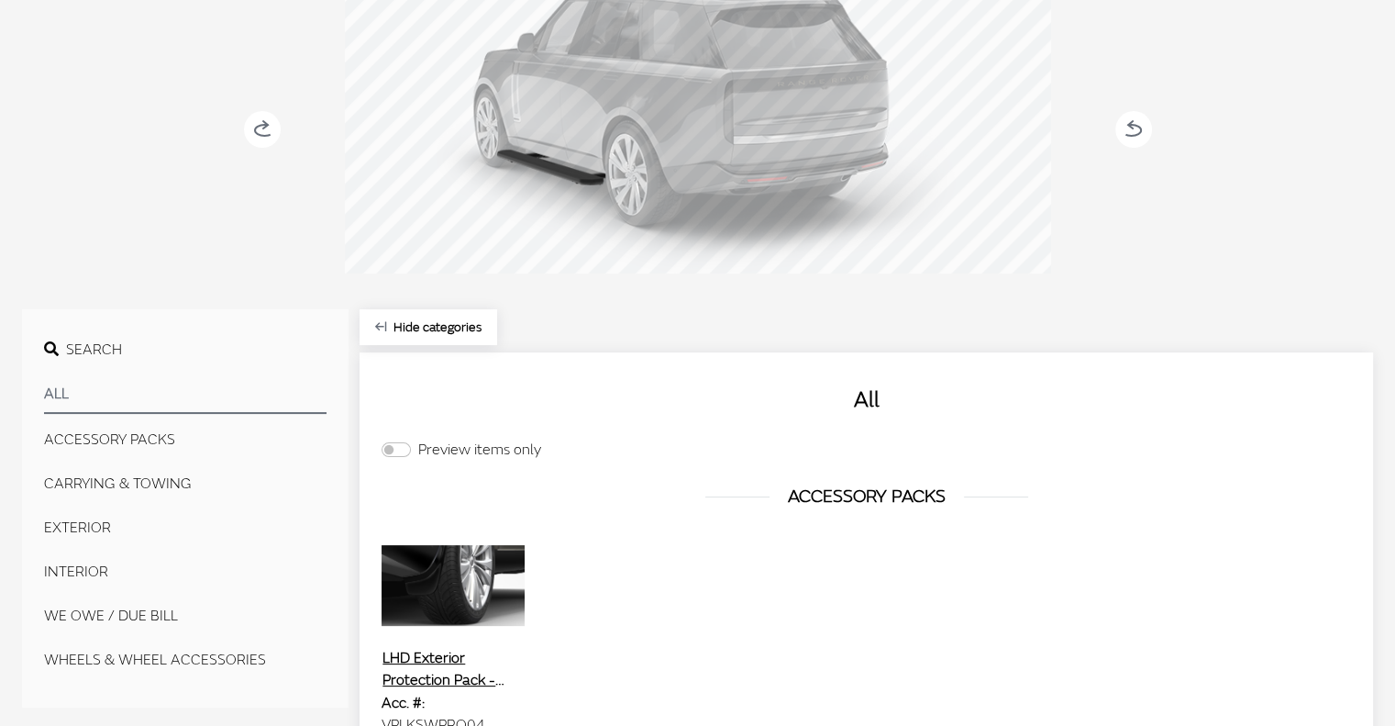
scroll to position [0, 0]
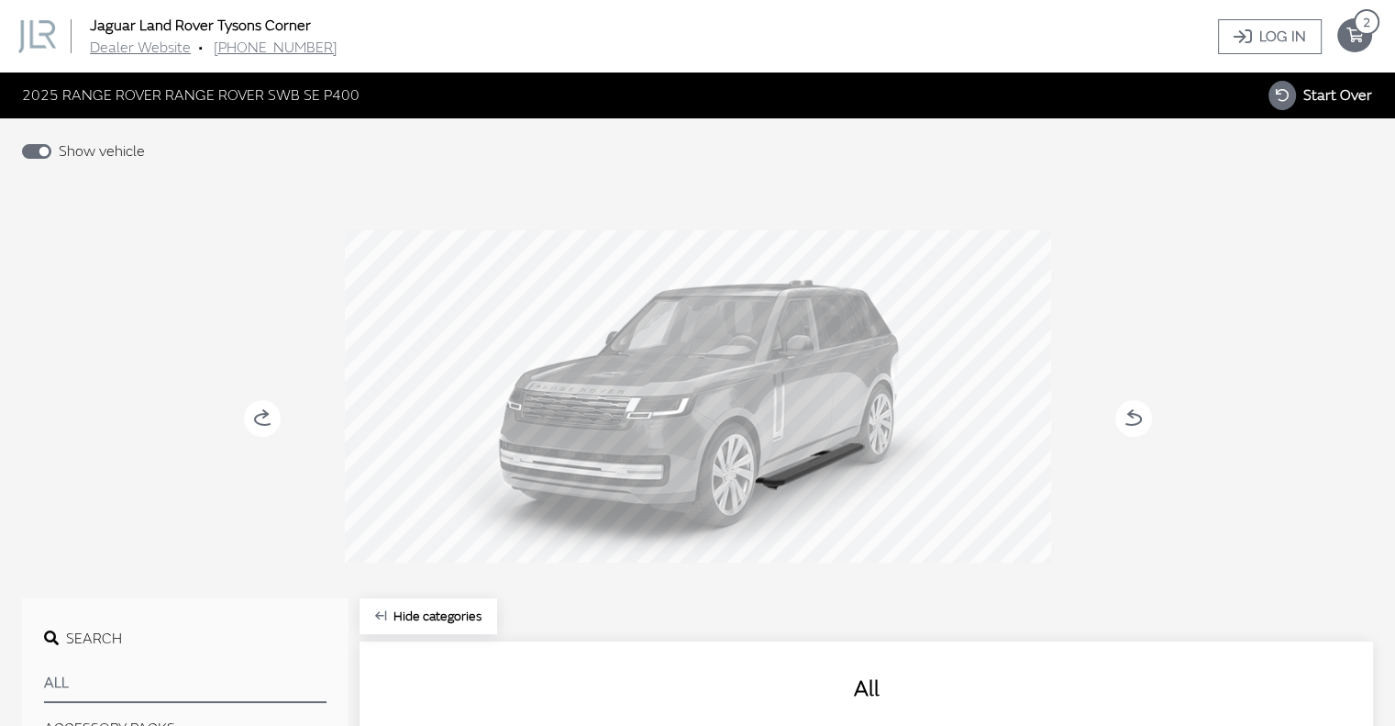
click at [1364, 31] on span "2" at bounding box center [1367, 22] width 26 height 26
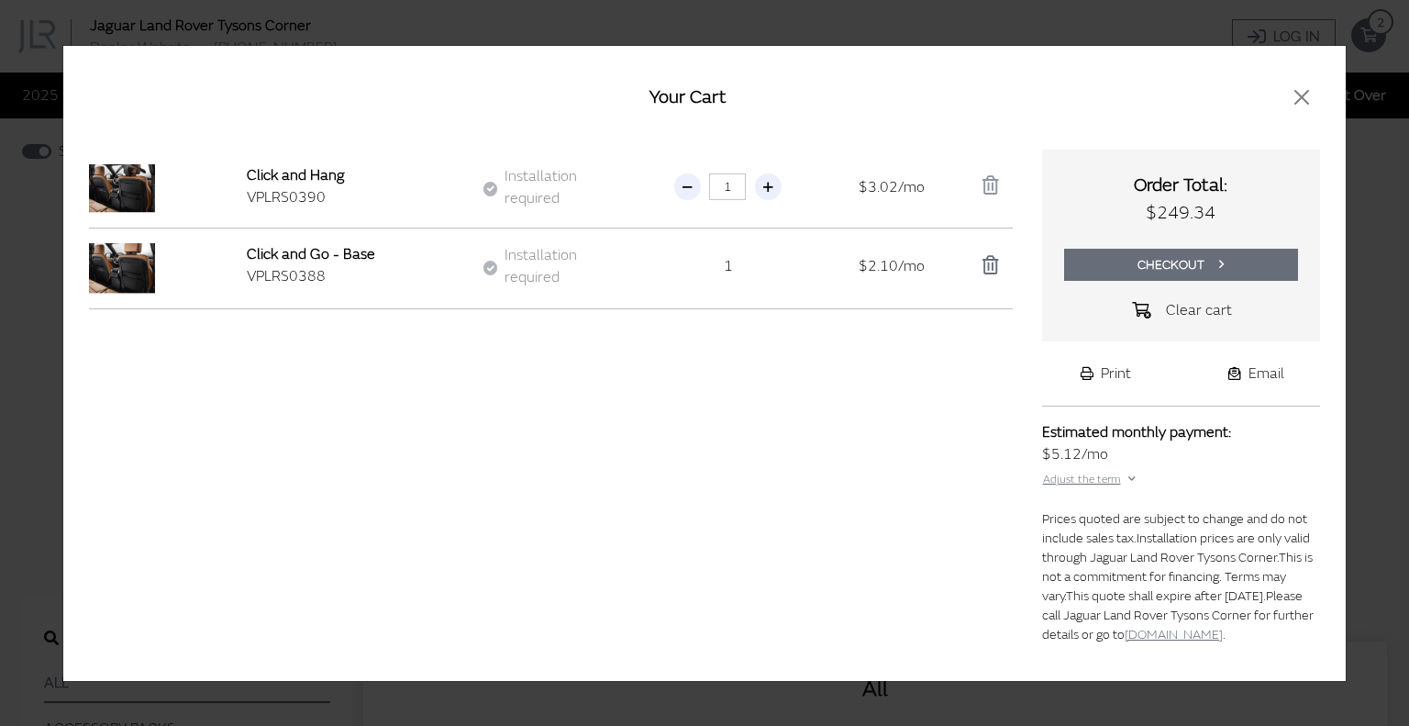
click at [991, 188] on icon "button" at bounding box center [990, 185] width 17 height 18
click at [0, 0] on div "Loading..." at bounding box center [0, 0] width 0 height 0
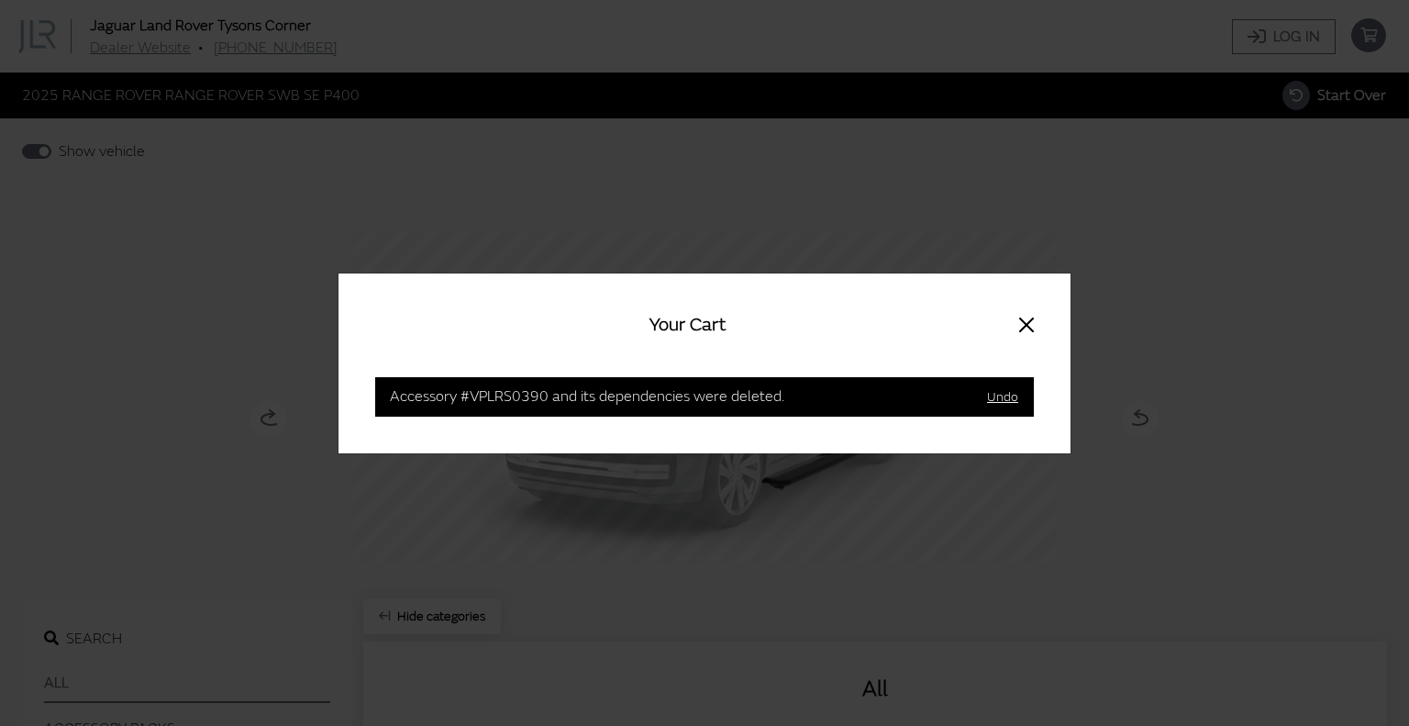
click at [1024, 338] on button "Close" at bounding box center [1027, 324] width 50 height 29
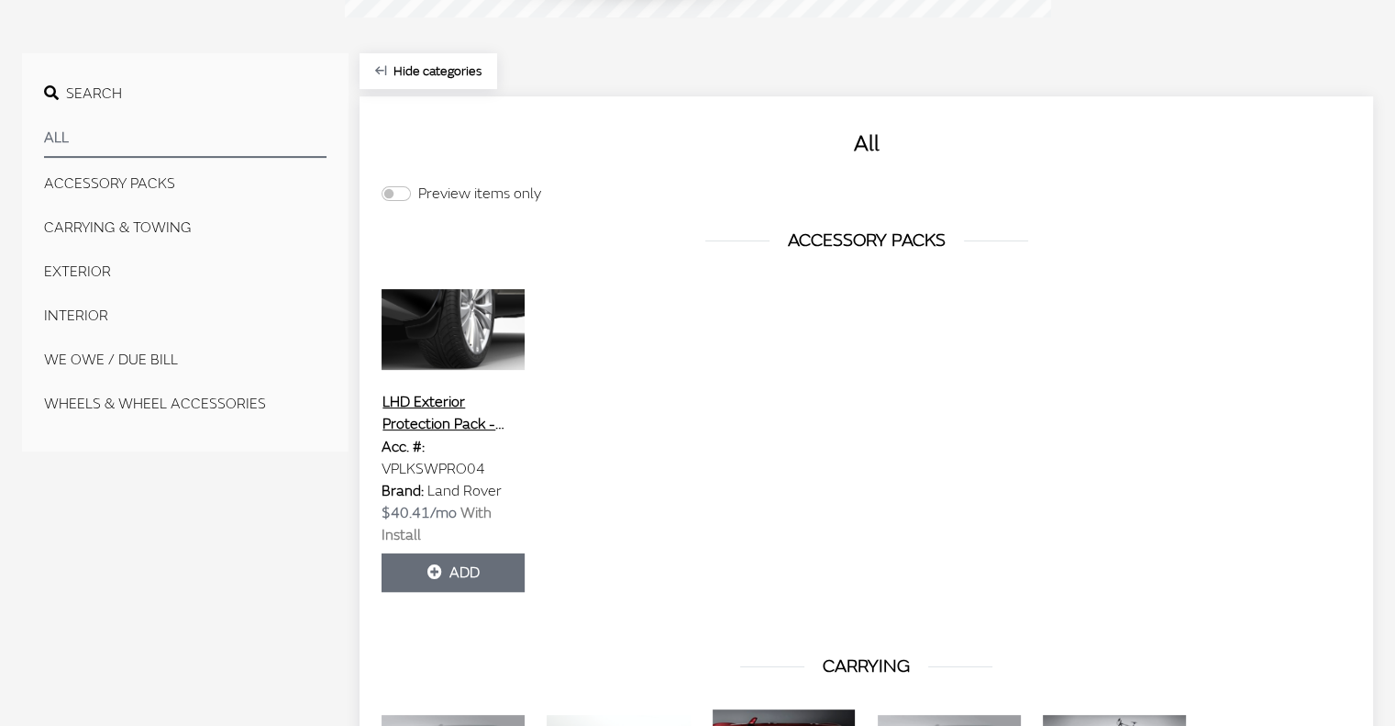
scroll to position [555, 0]
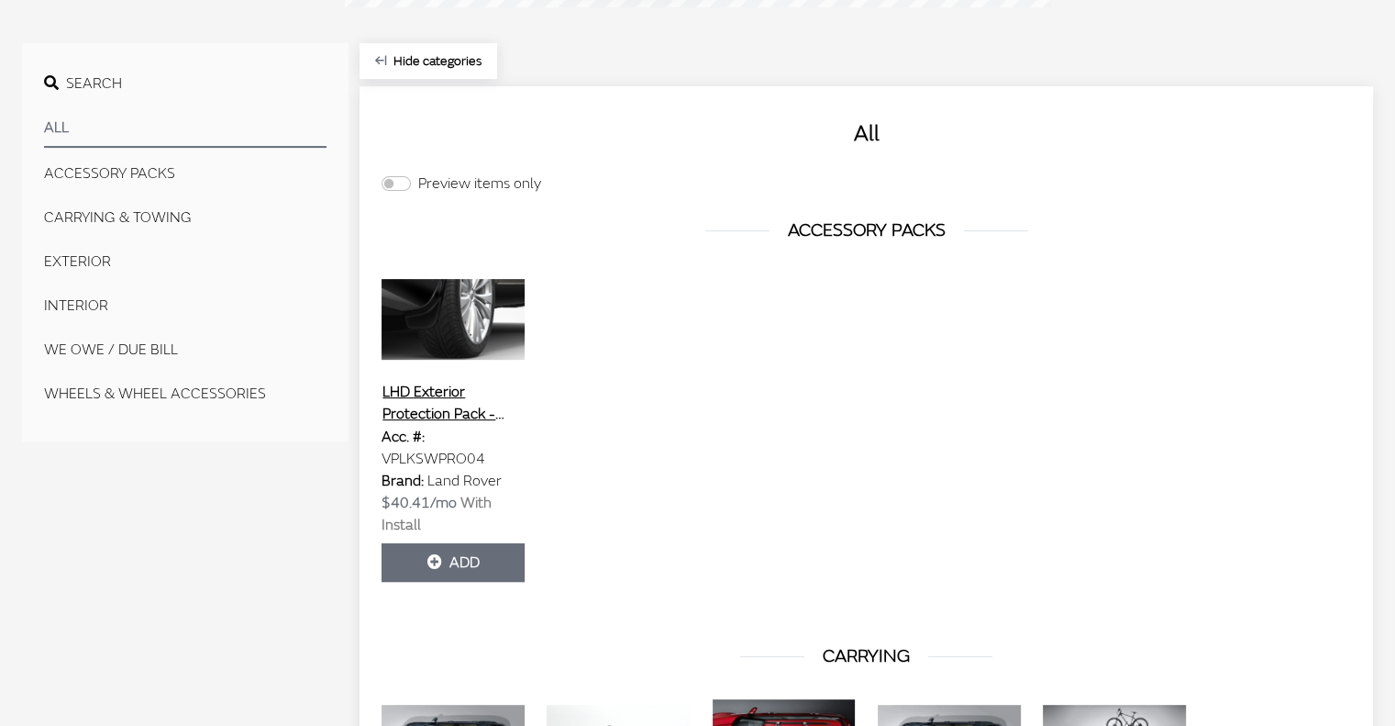
click at [46, 260] on button "EXTERIOR" at bounding box center [185, 261] width 283 height 37
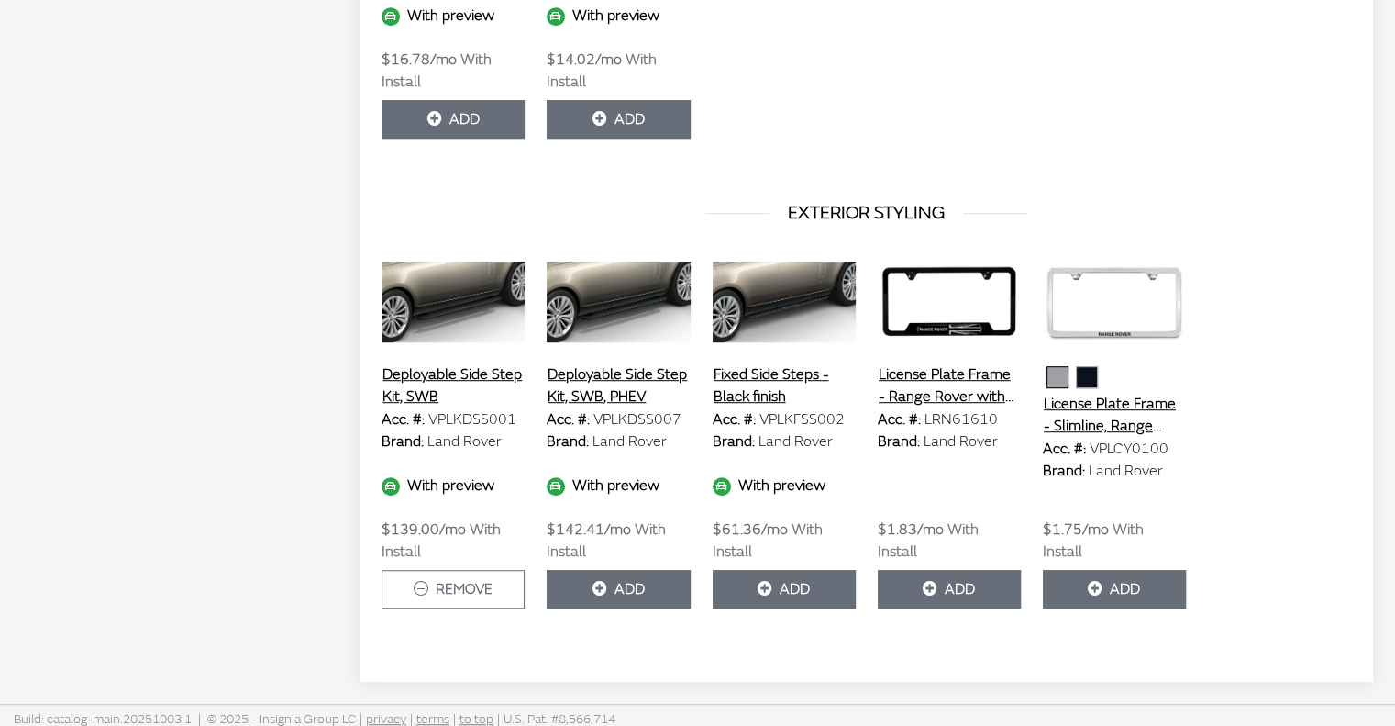
scroll to position [1047, 0]
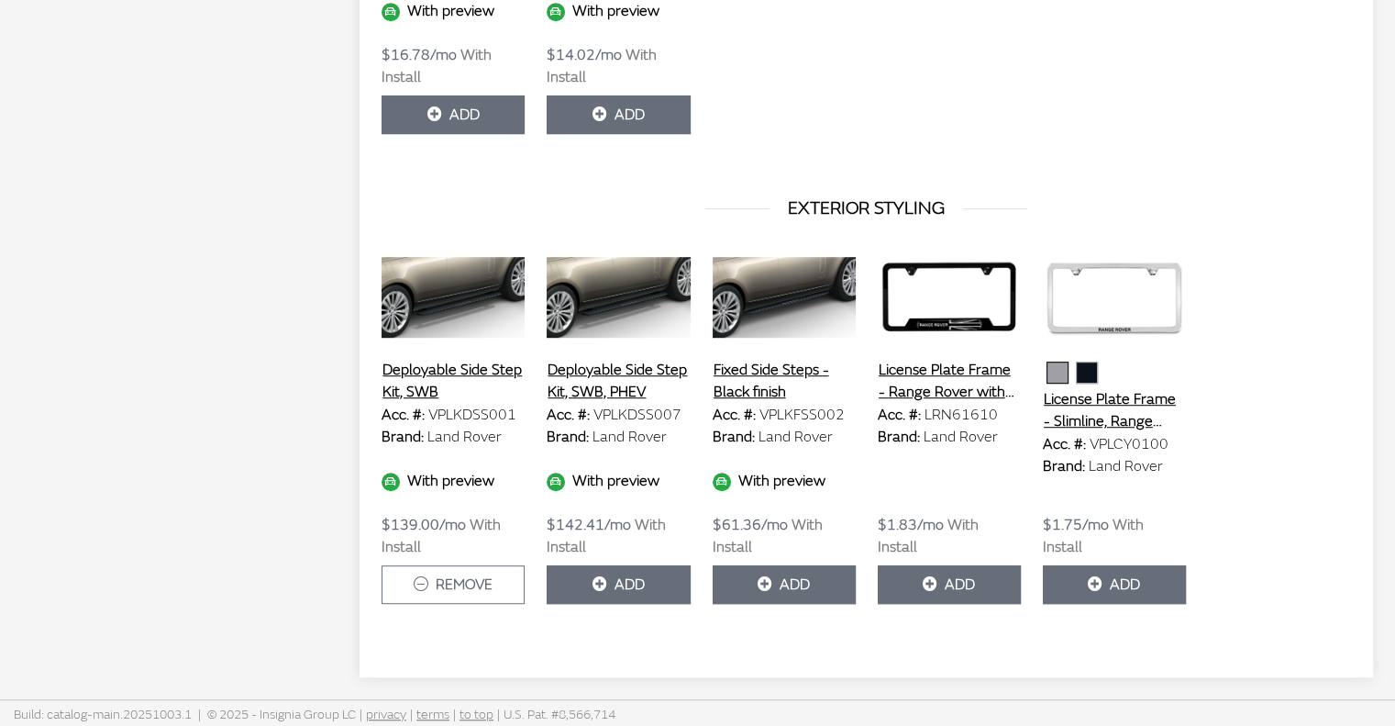
click at [416, 358] on button "Deployable Side Step Kit, SWB" at bounding box center [453, 381] width 143 height 46
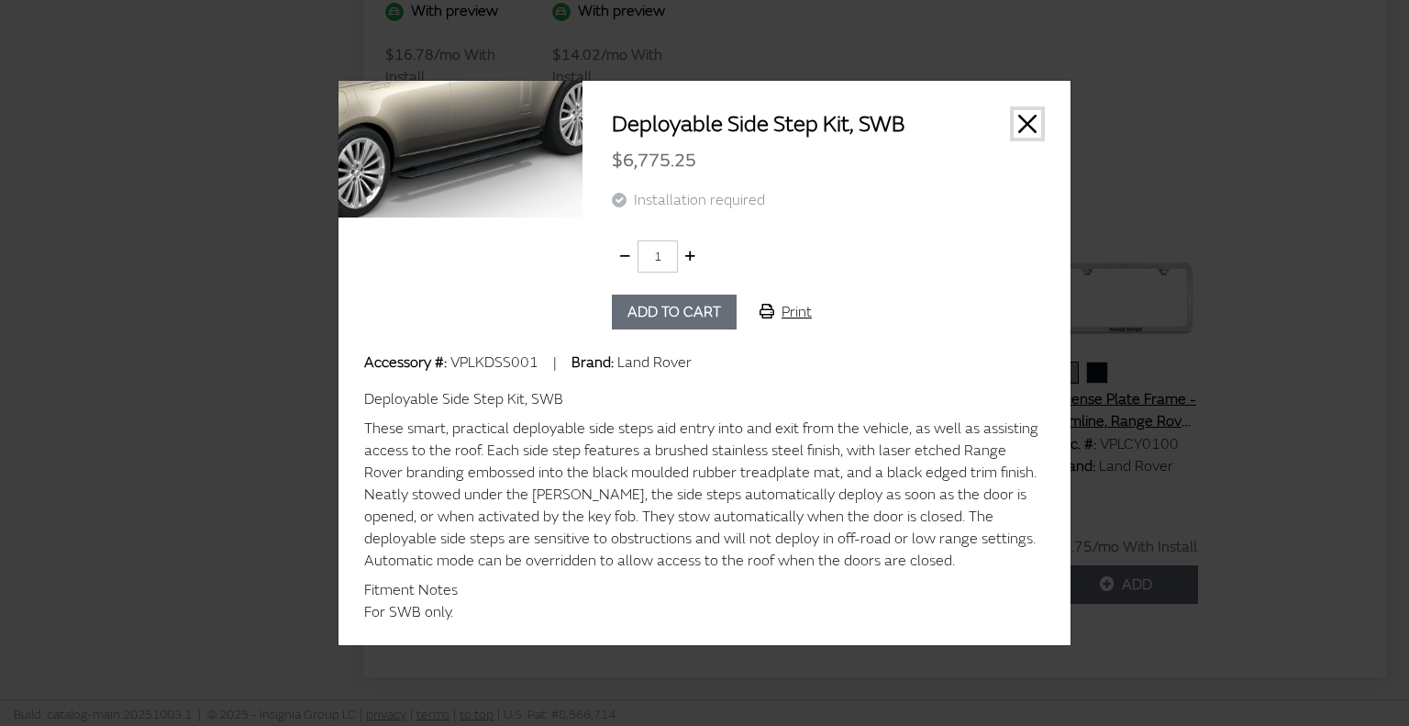
click at [1030, 115] on button "Close" at bounding box center [1028, 124] width 28 height 28
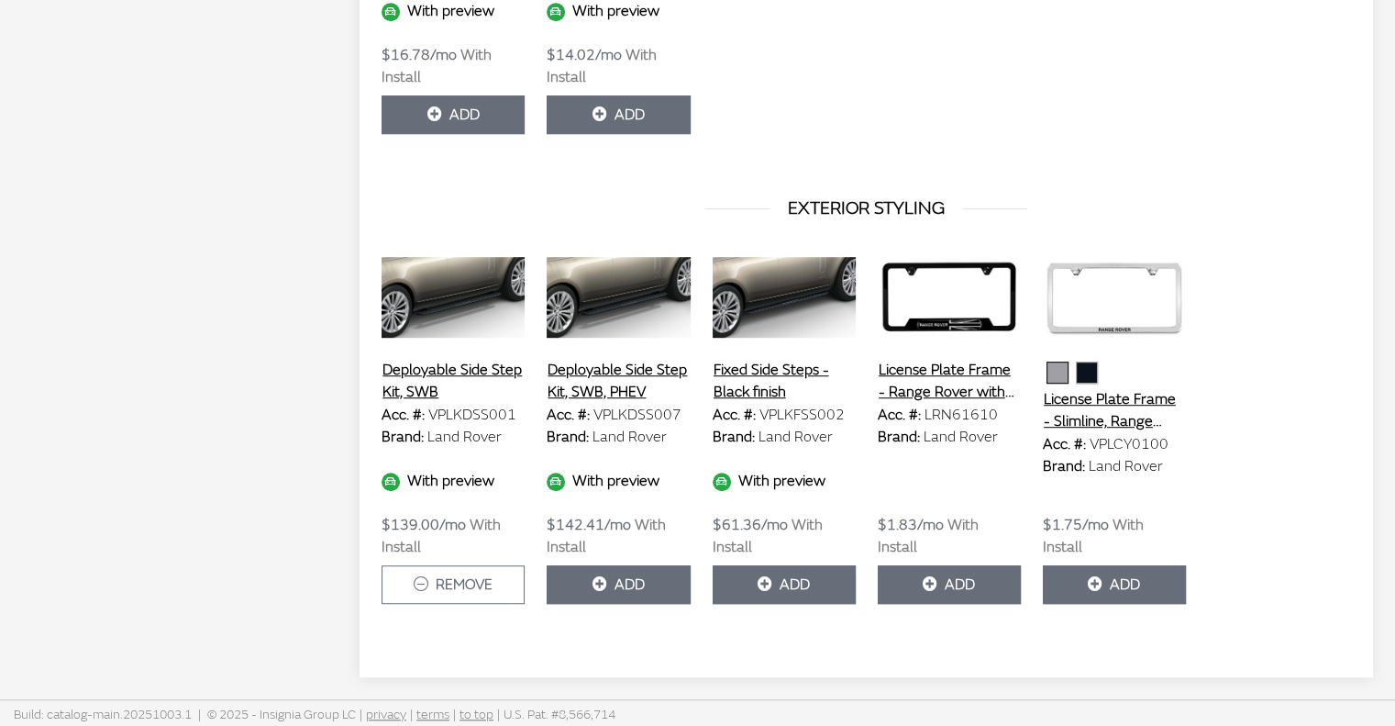
click at [427, 383] on button "Deployable Side Step Kit, SWB" at bounding box center [453, 381] width 143 height 46
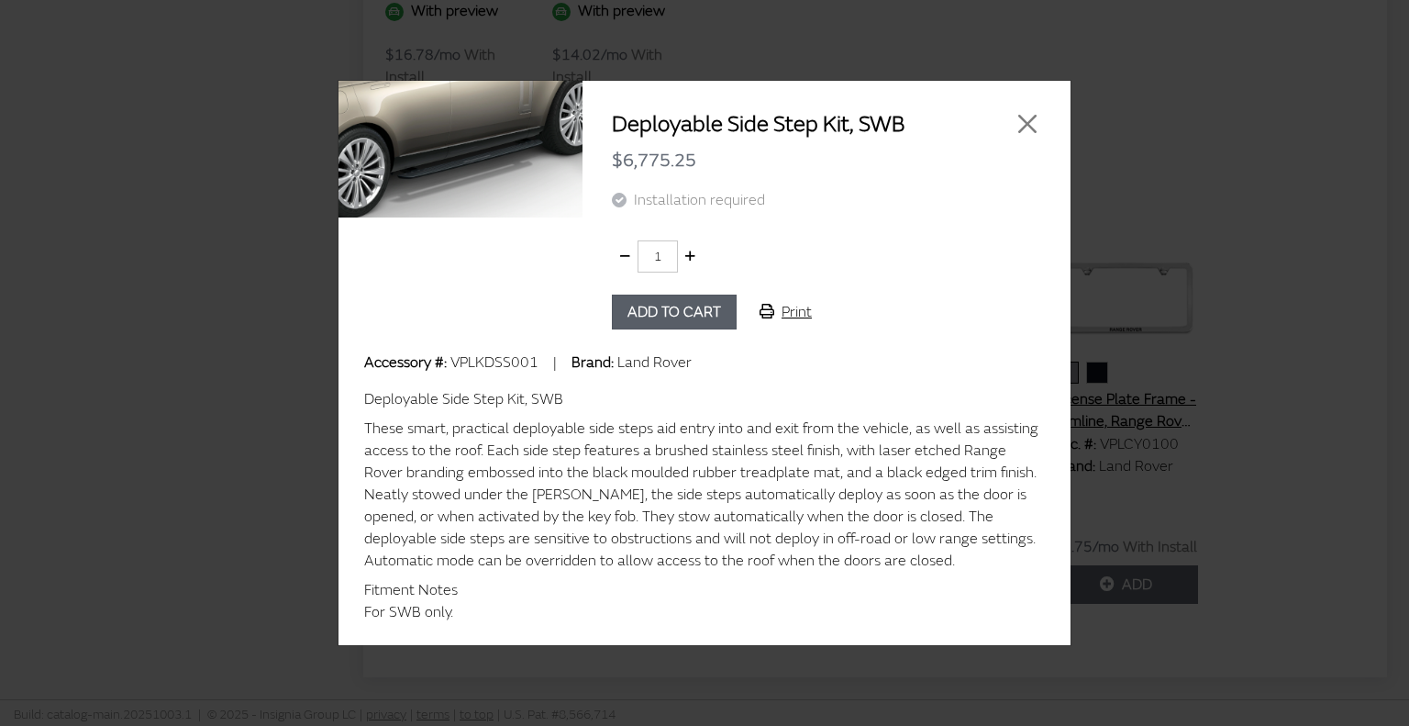
click at [669, 308] on button "Add to cart" at bounding box center [674, 311] width 125 height 35
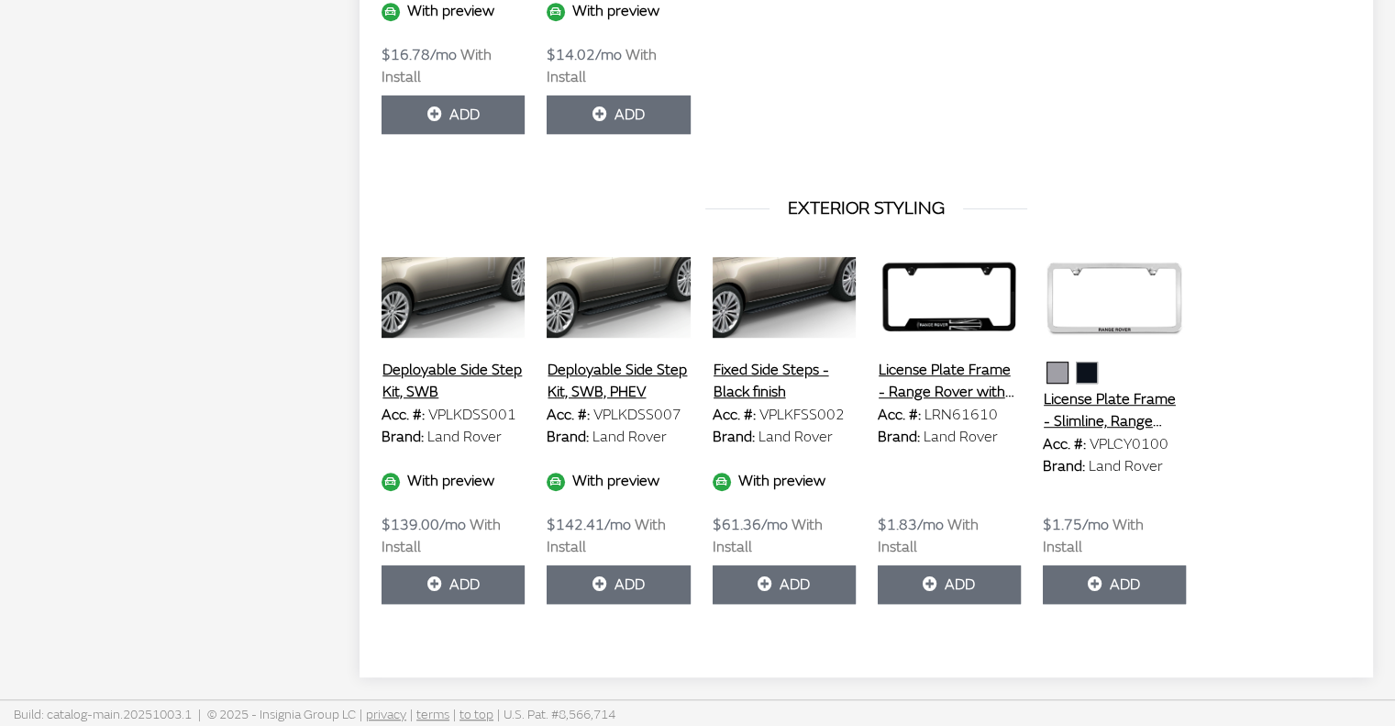
click at [1317, 283] on div "Deployable Side Step Kit, SWB Acc. #: VPLKDSS001 Brand: Land Rover With preview…" at bounding box center [867, 453] width 992 height 404
click at [451, 587] on button "Add" at bounding box center [453, 584] width 143 height 39
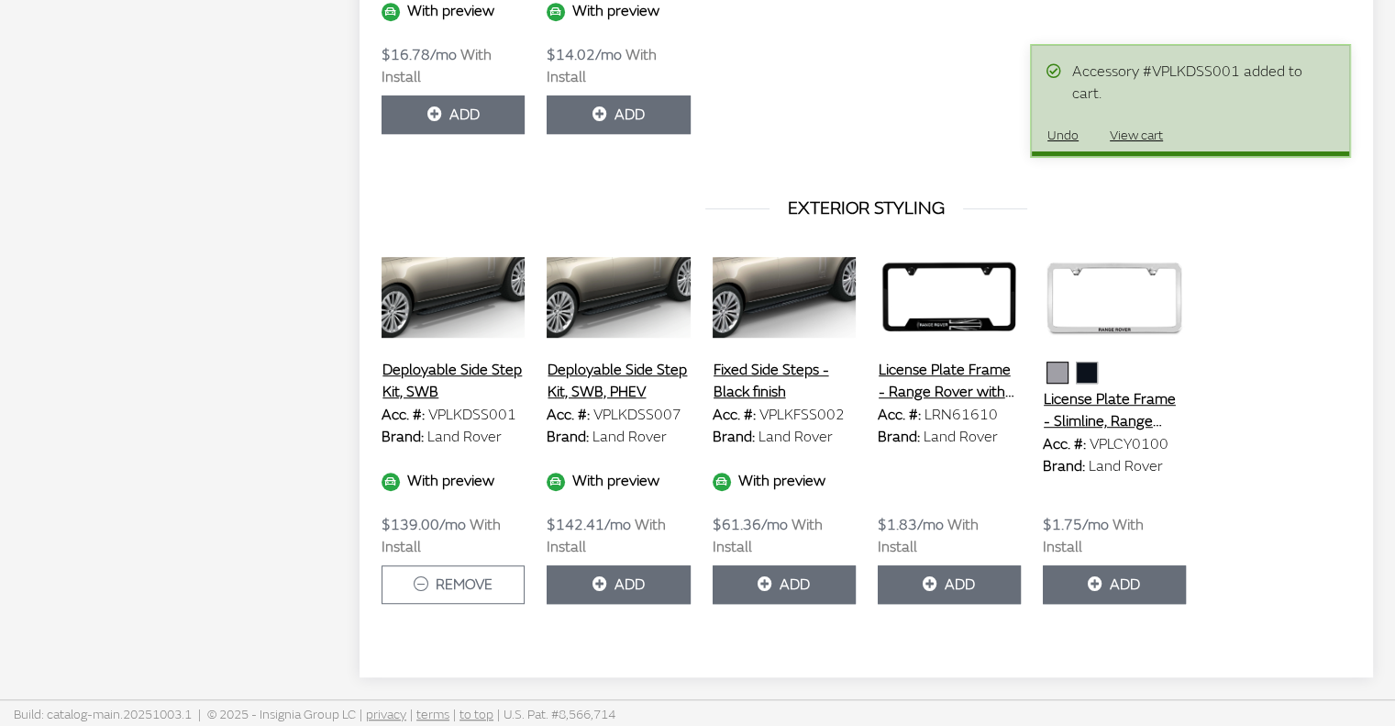
click at [1136, 131] on button "View cart" at bounding box center [1136, 135] width 84 height 32
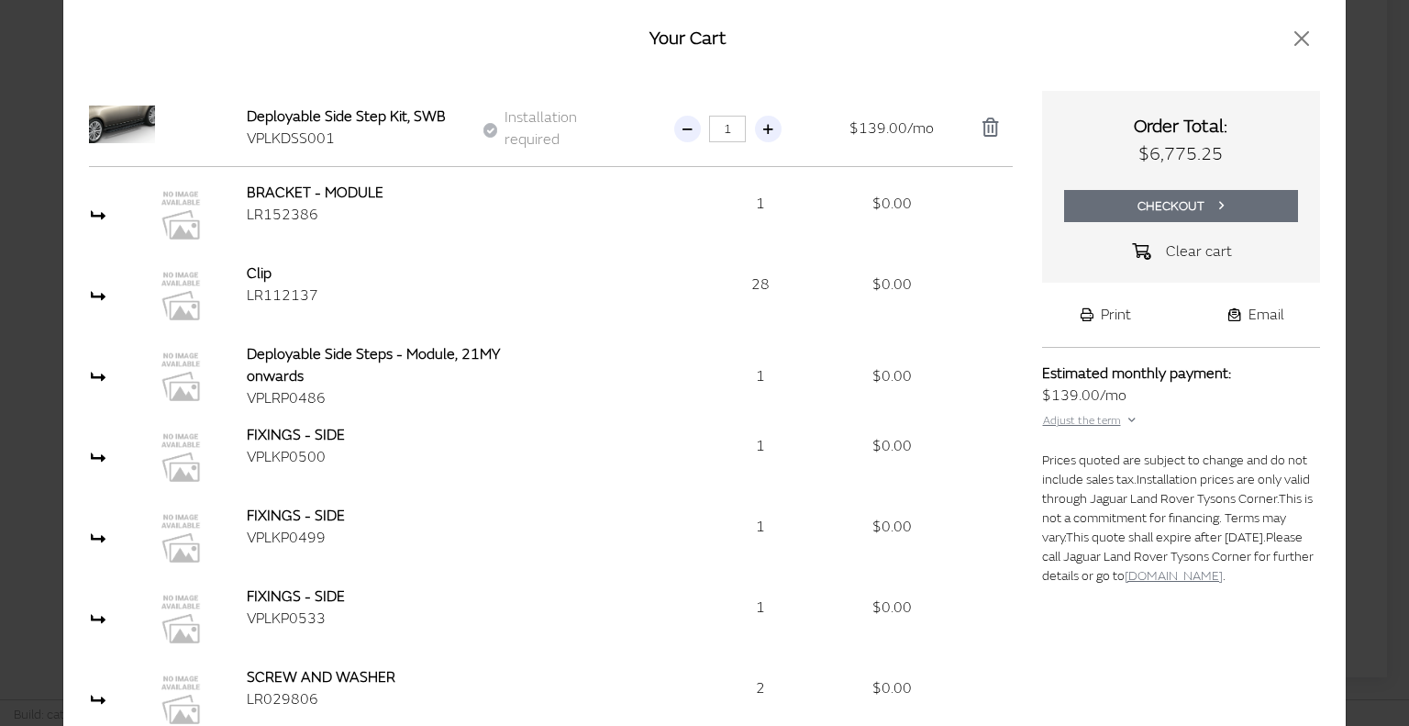
scroll to position [0, 0]
